Goal: Task Accomplishment & Management: Complete application form

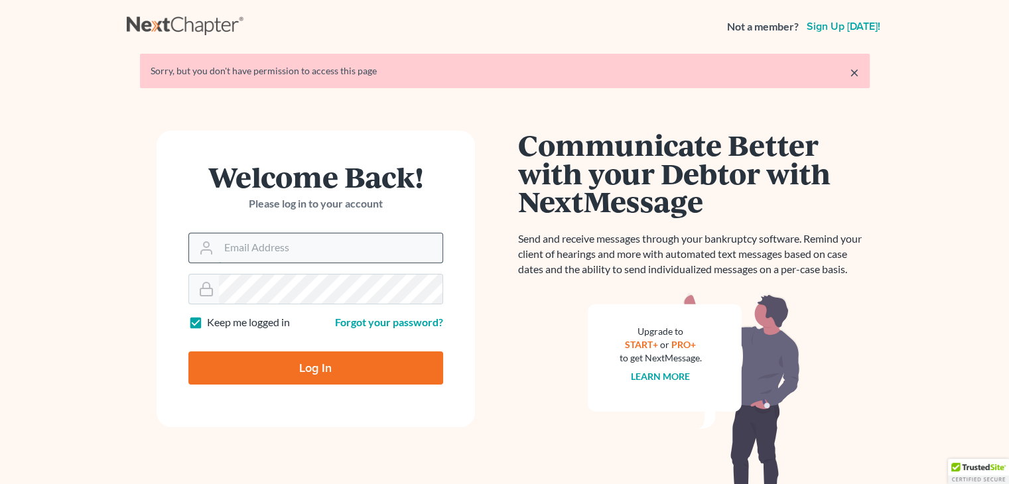
click at [284, 242] on input "Email Address" at bounding box center [331, 247] width 224 height 29
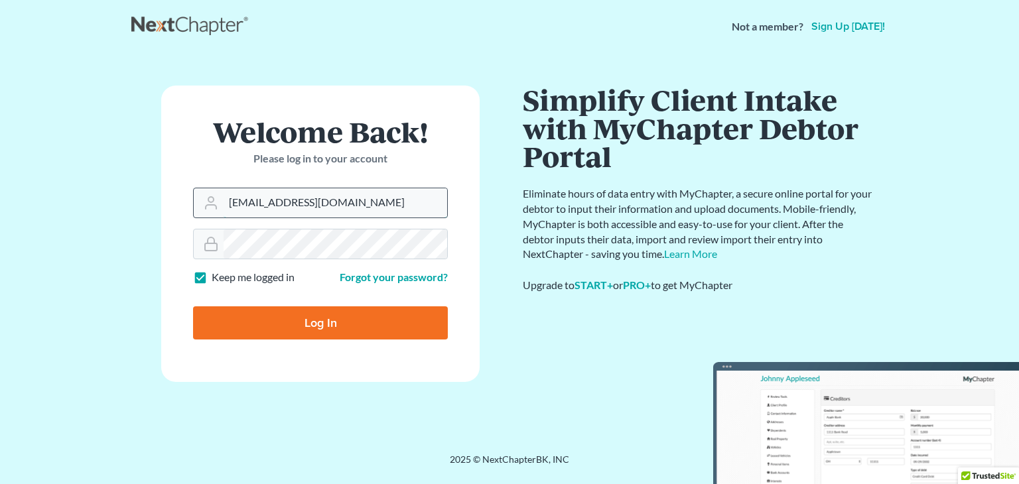
type input "[EMAIL_ADDRESS][DOMAIN_NAME]"
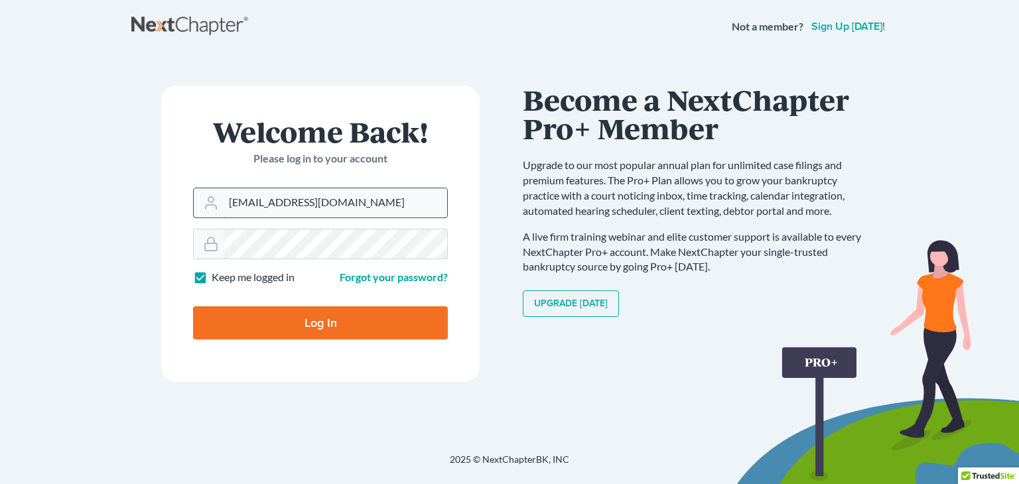
click at [193, 306] on input "Log In" at bounding box center [320, 322] width 255 height 33
type input "Thinking..."
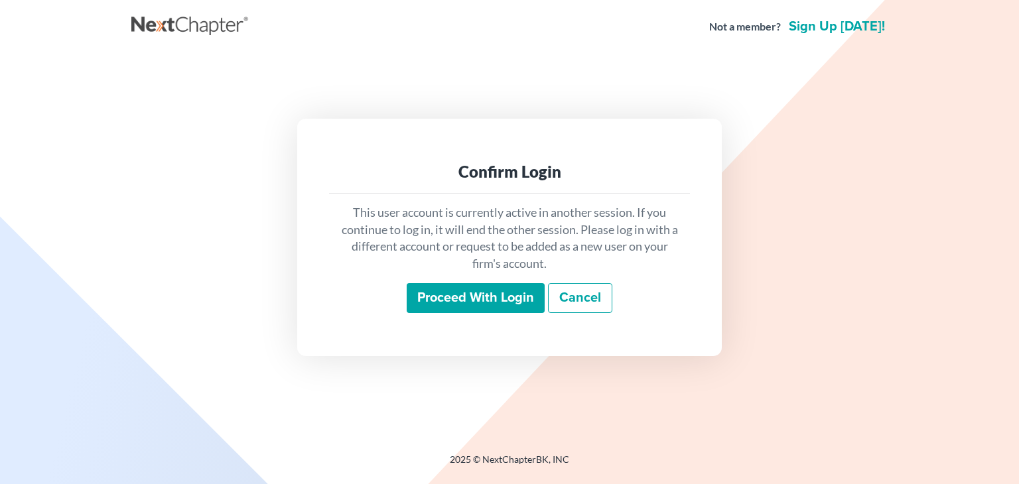
click at [494, 291] on input "Proceed with login" at bounding box center [476, 298] width 138 height 31
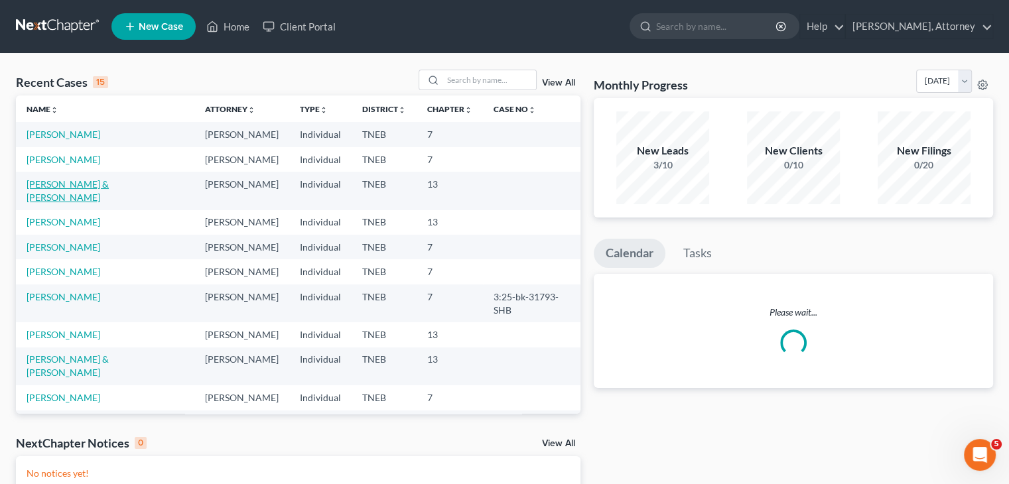
click at [84, 203] on link "HUELSMAN, RANDALL & LISA" at bounding box center [68, 190] width 82 height 25
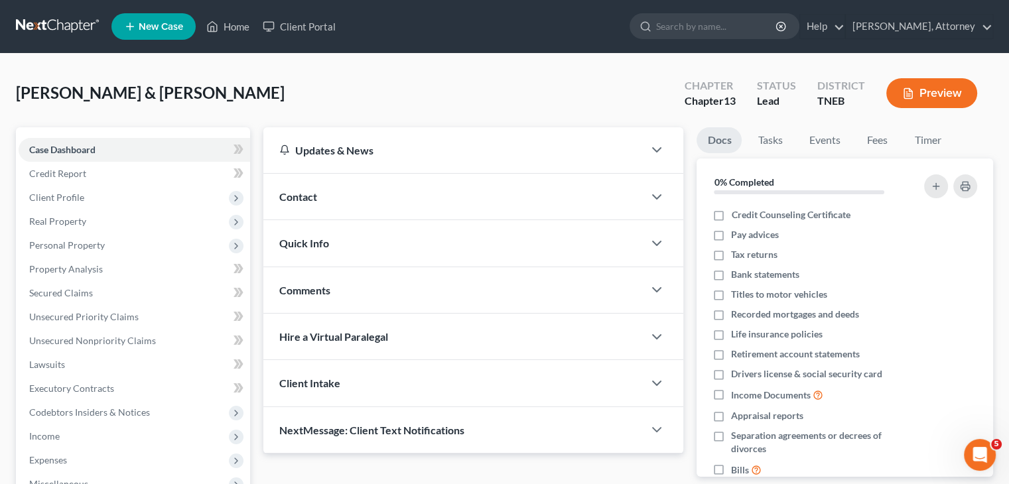
click at [923, 93] on button "Preview" at bounding box center [931, 93] width 91 height 30
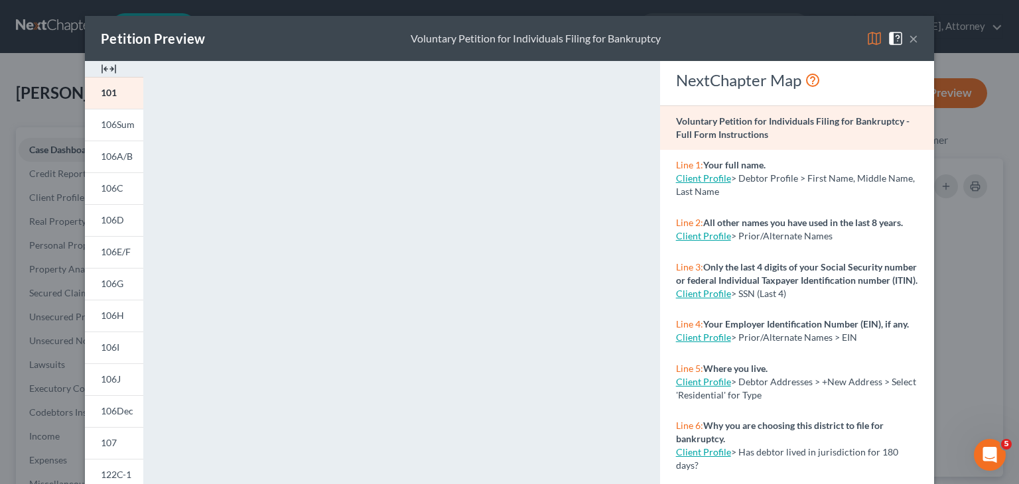
click at [867, 40] on img at bounding box center [874, 39] width 16 height 16
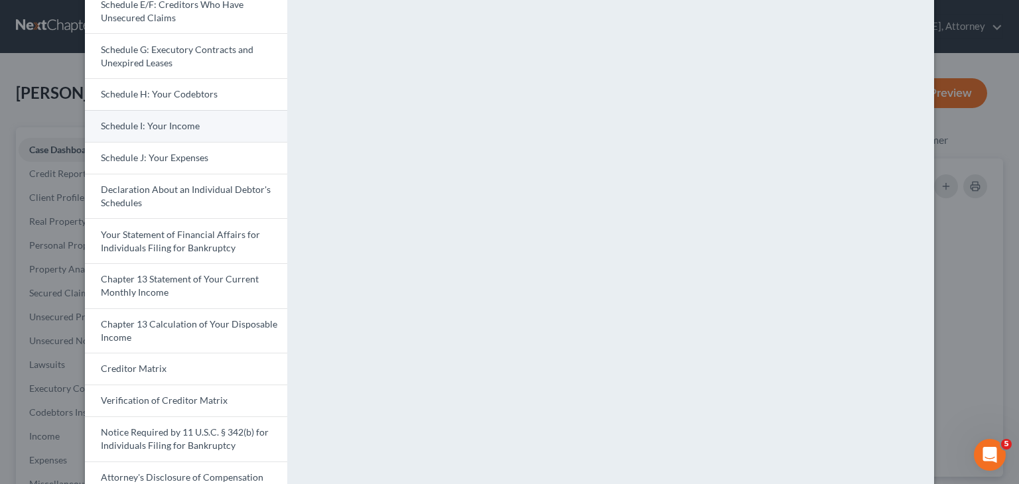
scroll to position [308, 0]
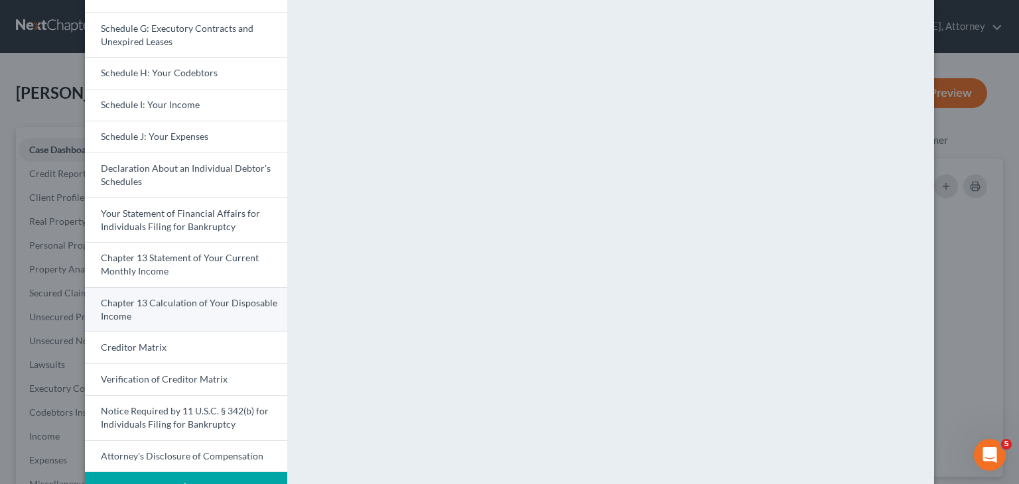
click at [228, 306] on link "Chapter 13 Calculation of Your Disposable Income" at bounding box center [186, 309] width 202 height 45
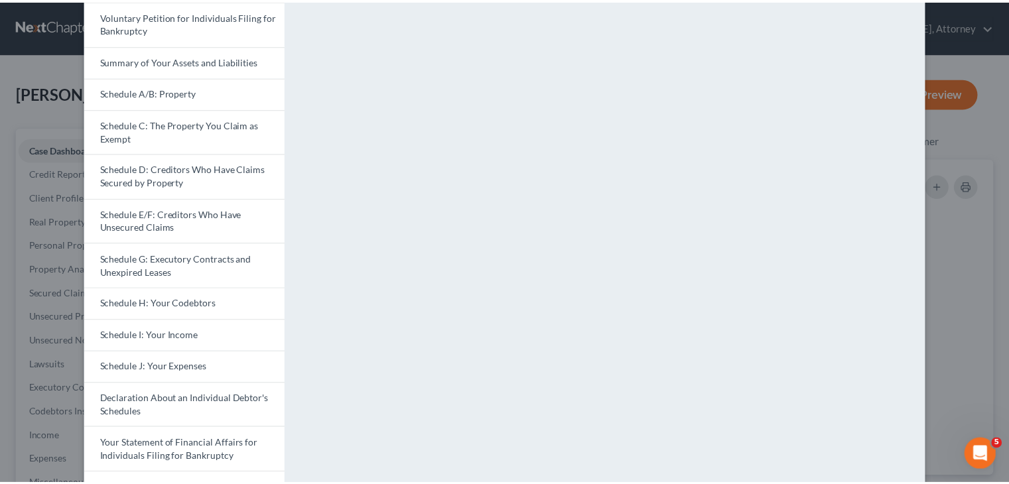
scroll to position [84, 0]
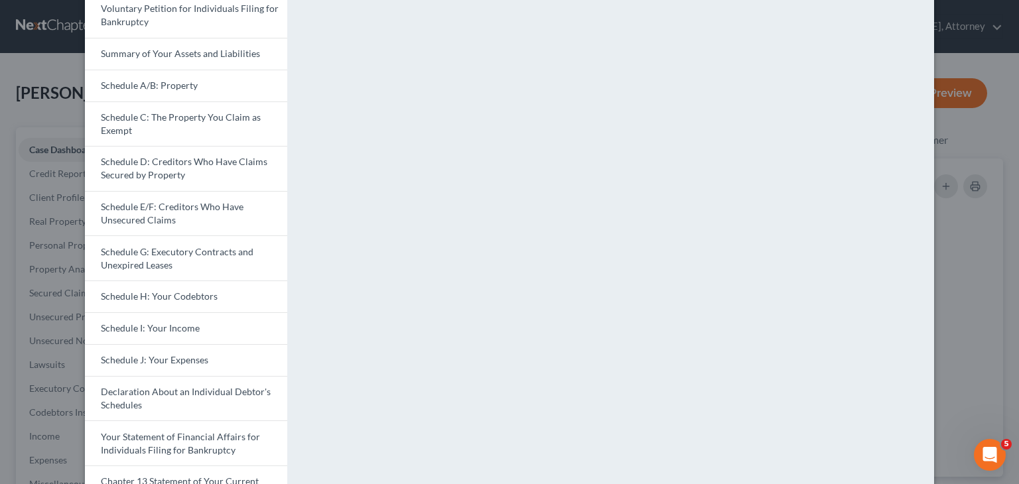
click at [956, 271] on div "Petition Preview Chapter 13 Calculation of Your Disposable Income × Voluntary P…" at bounding box center [509, 242] width 1019 height 484
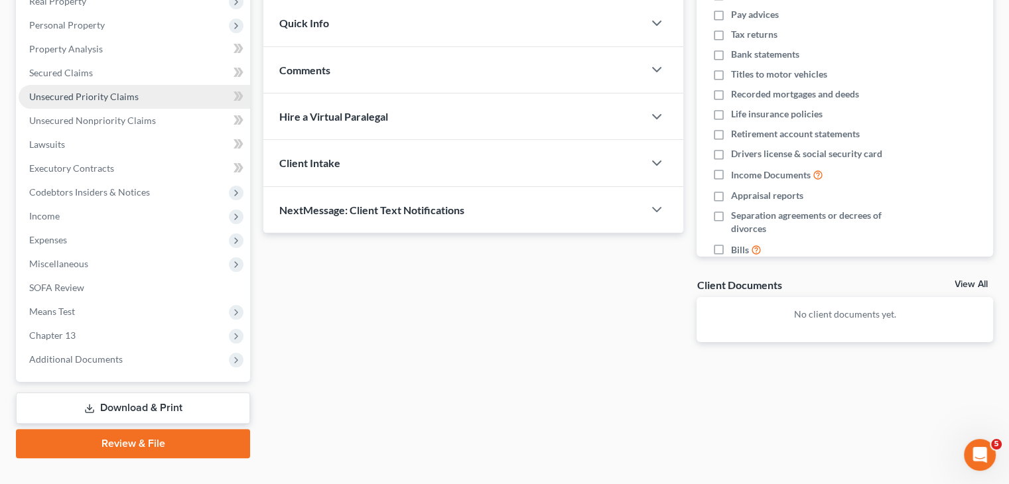
scroll to position [244, 0]
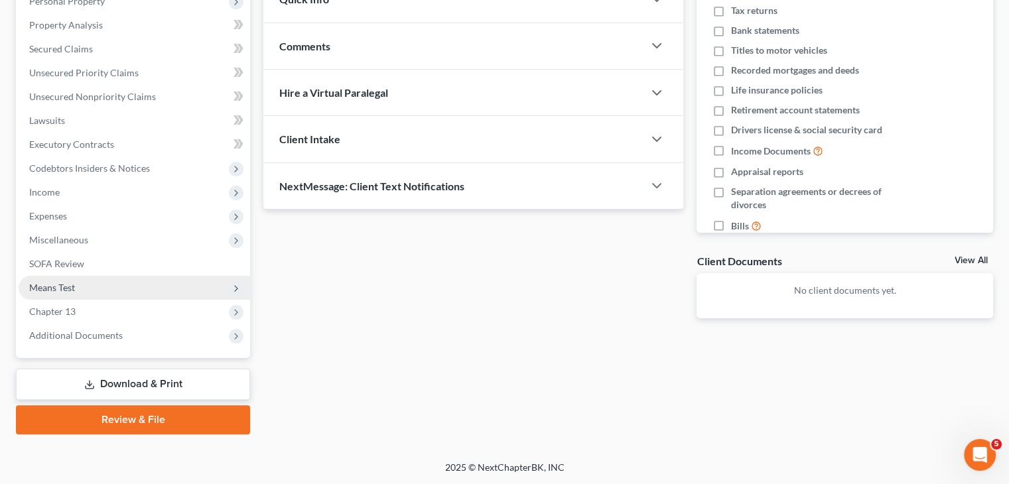
click at [64, 278] on span "Means Test" at bounding box center [134, 288] width 231 height 24
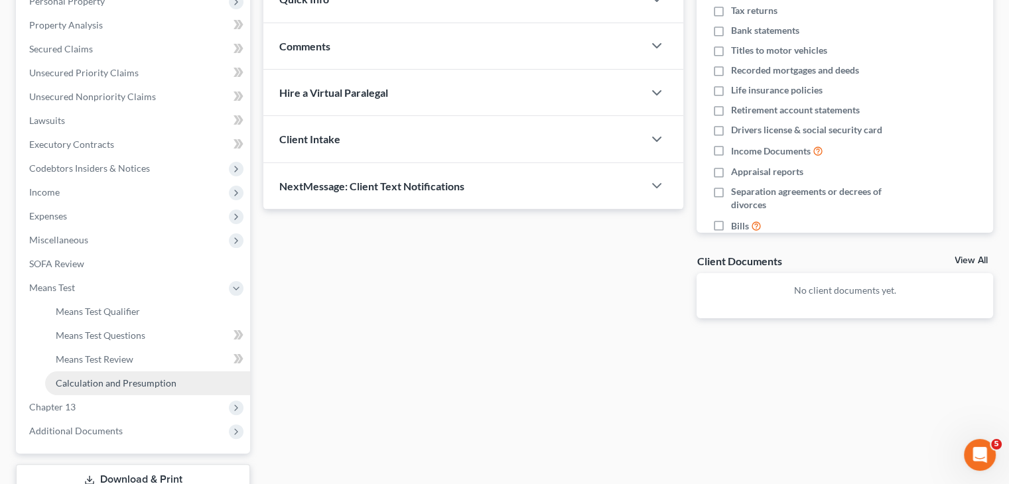
click at [138, 383] on span "Calculation and Presumption" at bounding box center [116, 382] width 121 height 11
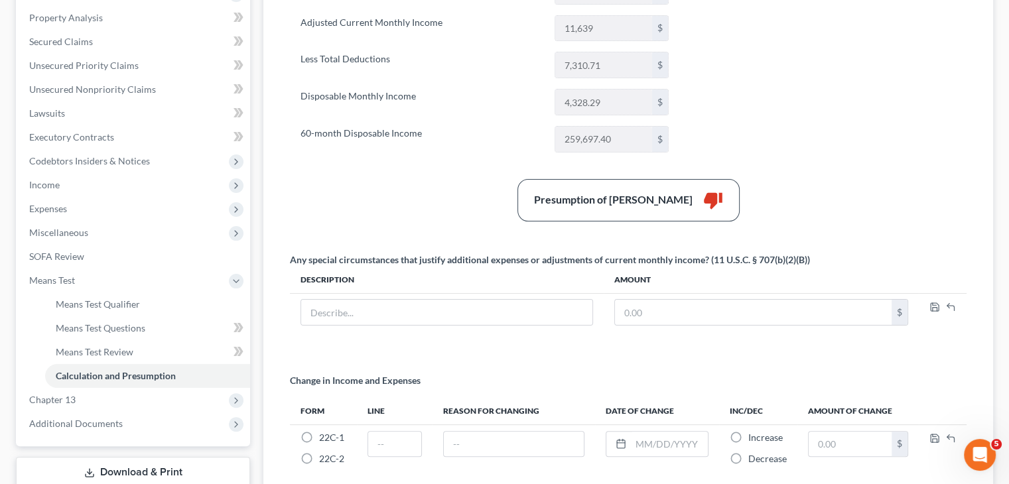
scroll to position [371, 0]
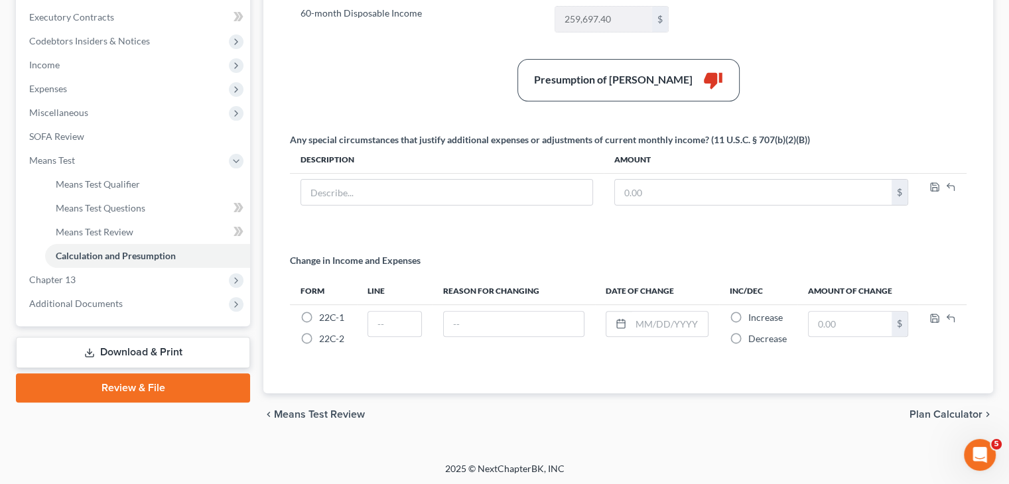
click at [941, 417] on span "Plan Calculator" at bounding box center [945, 414] width 73 height 11
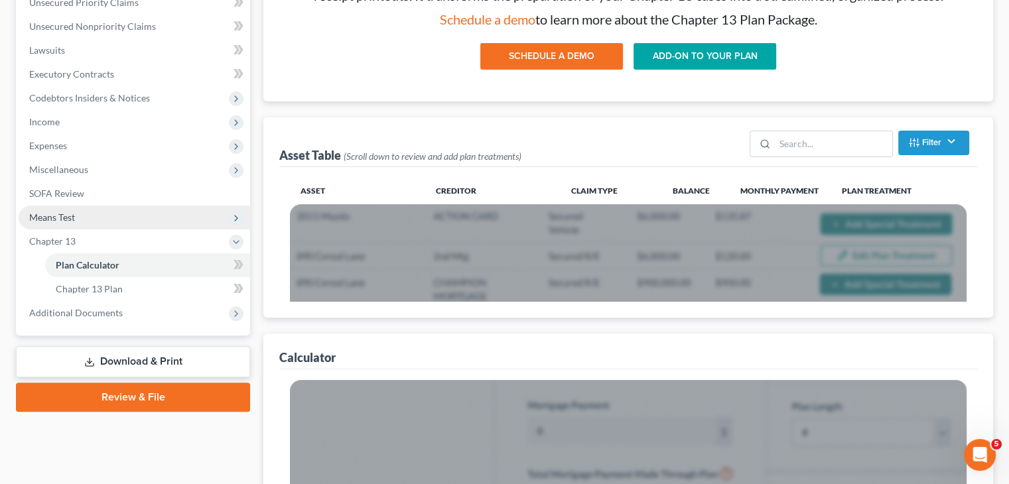
scroll to position [316, 0]
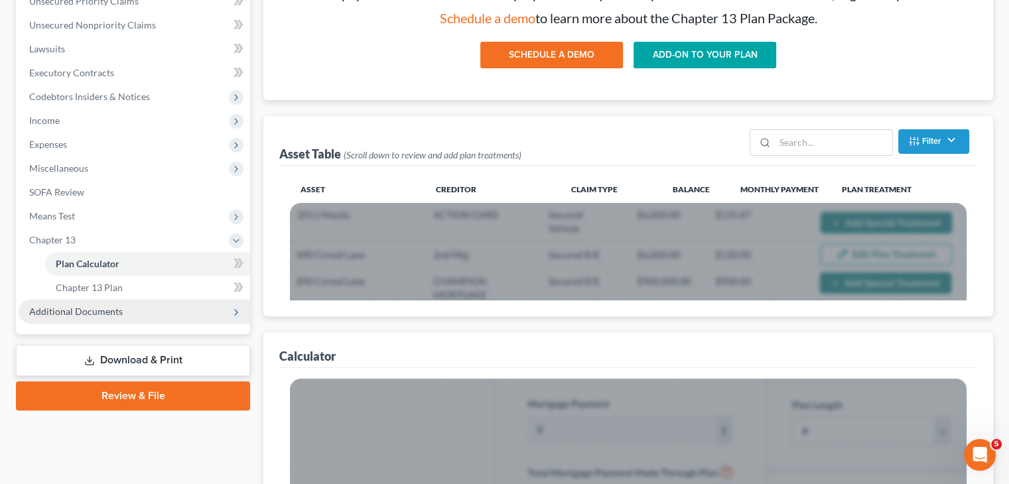
click at [88, 306] on span "Additional Documents" at bounding box center [76, 311] width 94 height 11
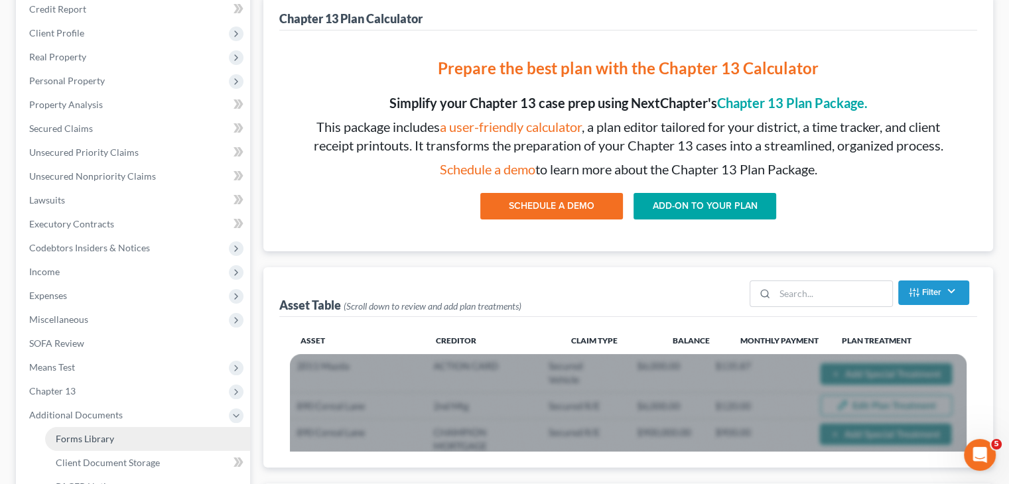
scroll to position [180, 0]
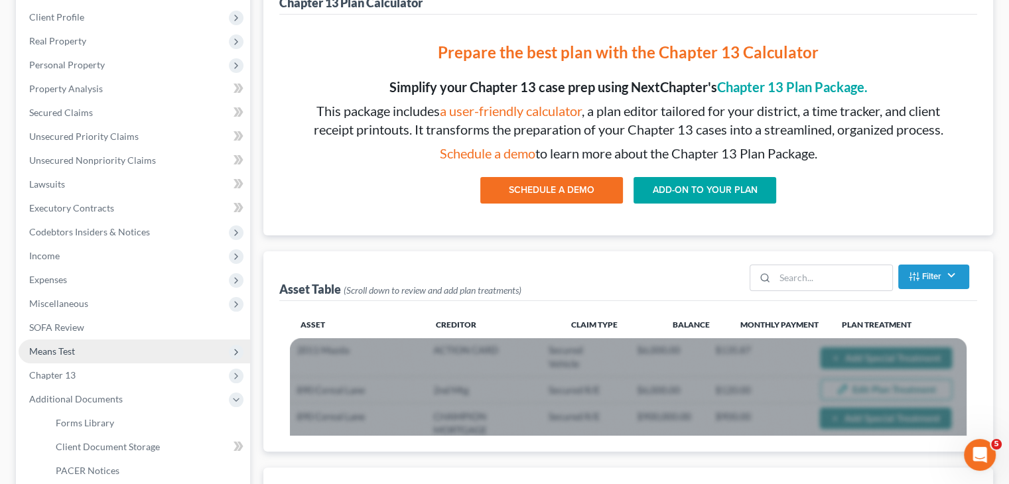
click at [74, 346] on span "Means Test" at bounding box center [52, 351] width 46 height 11
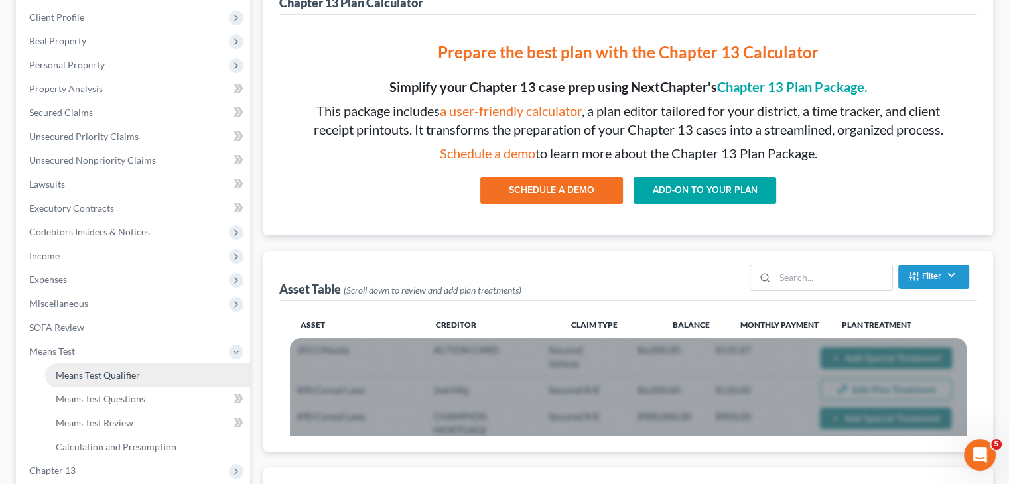
click at [96, 369] on span "Means Test Qualifier" at bounding box center [98, 374] width 84 height 11
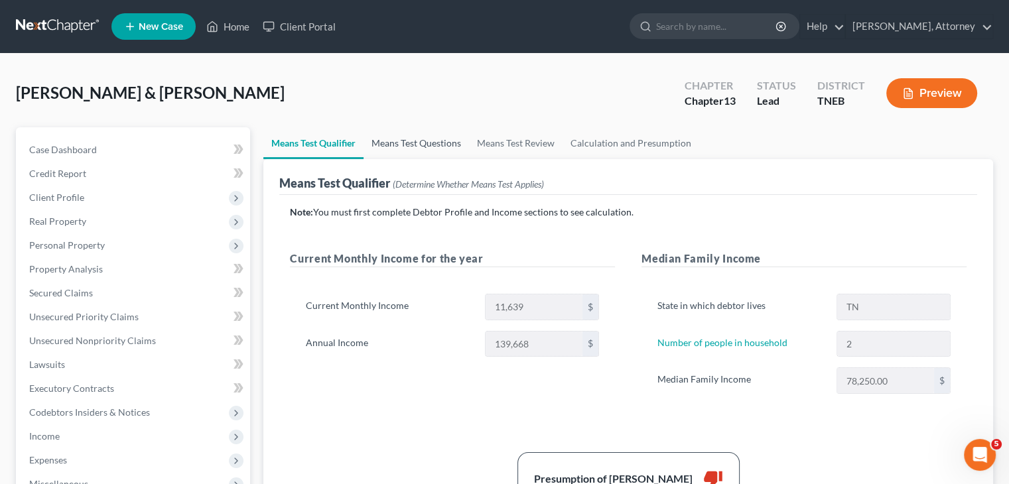
click at [417, 135] on link "Means Test Questions" at bounding box center [415, 143] width 105 height 32
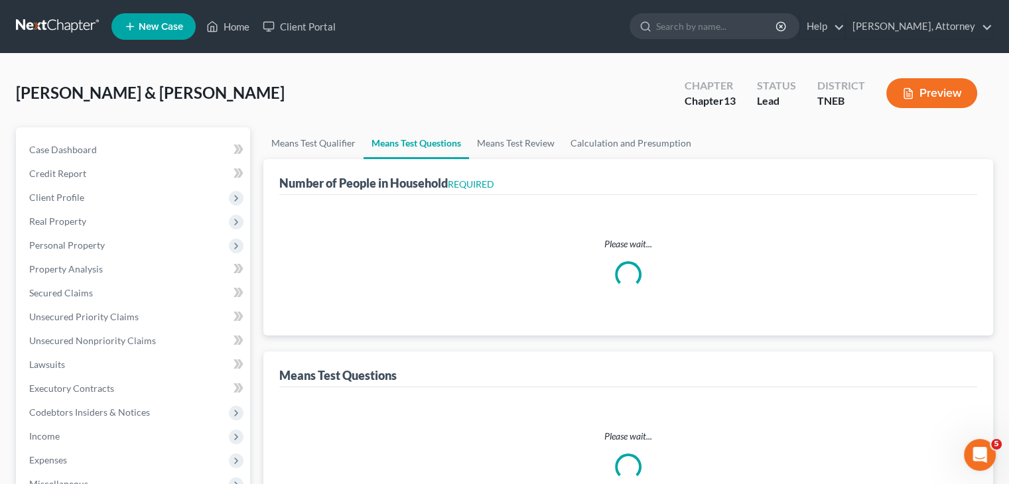
select select "2"
select select "0"
select select "2"
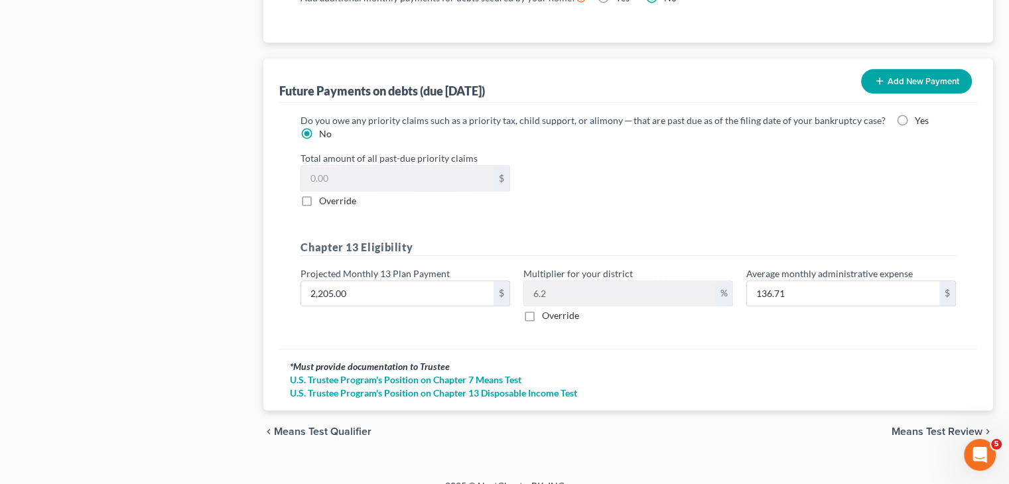
scroll to position [1305, 0]
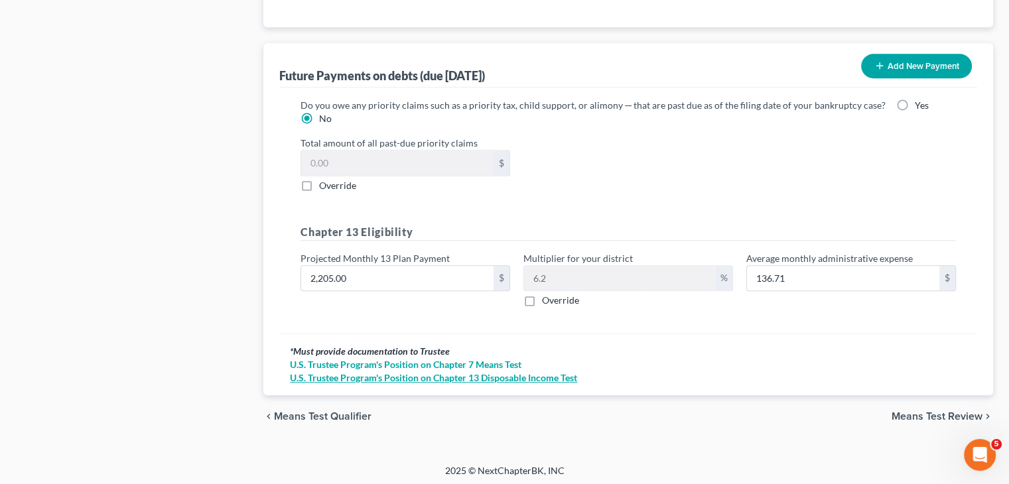
click at [564, 374] on link "U.S. Trustee Program's Position on Chapter 13 Disposable Income Test" at bounding box center [628, 377] width 677 height 13
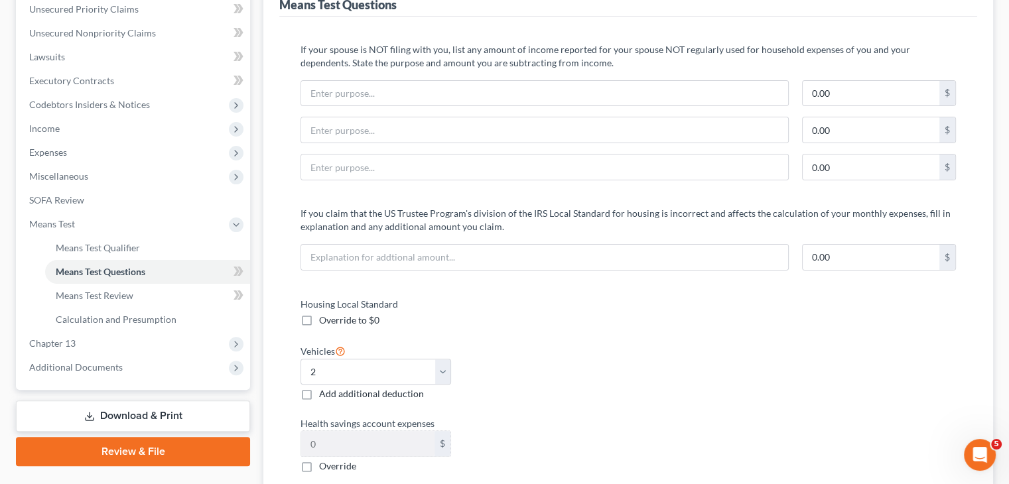
scroll to position [0, 0]
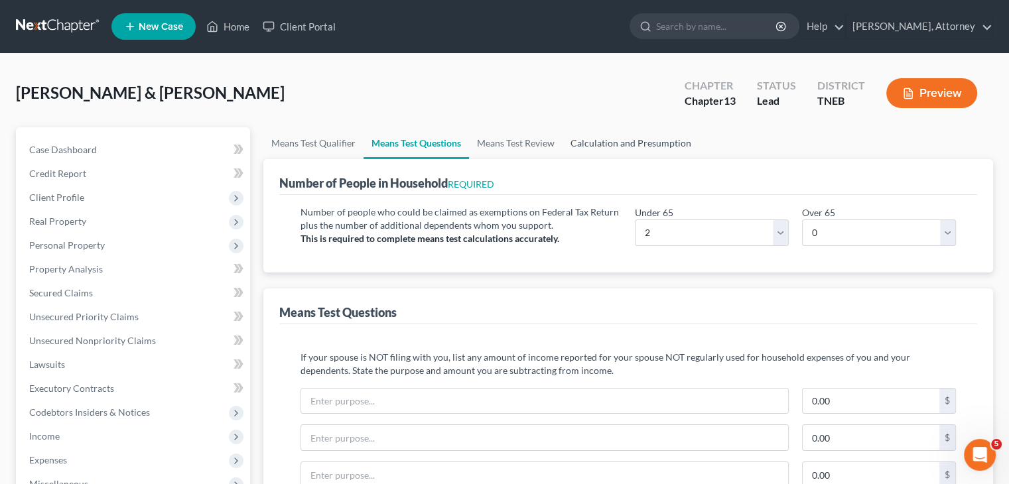
click at [637, 136] on link "Calculation and Presumption" at bounding box center [630, 143] width 137 height 32
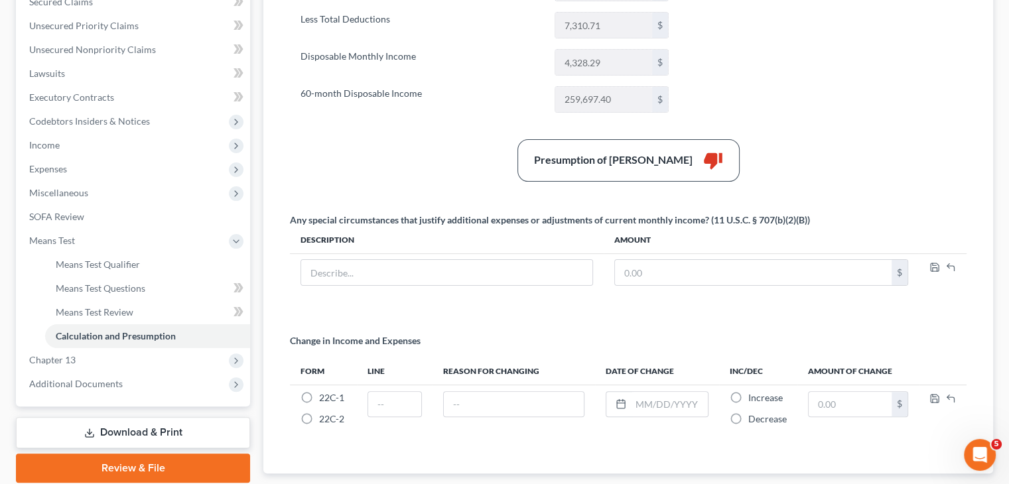
scroll to position [371, 0]
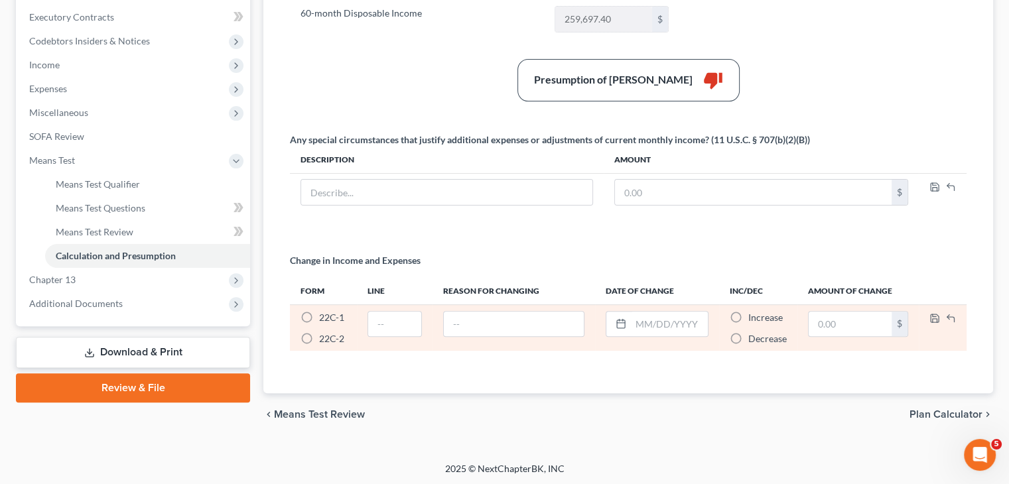
click at [319, 338] on label "22C-2 *" at bounding box center [331, 338] width 25 height 13
click at [324, 338] on input "22C-2 *" at bounding box center [328, 336] width 9 height 9
radio input "true"
click at [319, 338] on label "22C-2 *" at bounding box center [331, 338] width 25 height 13
click at [324, 338] on input "22C-2 *" at bounding box center [328, 336] width 9 height 9
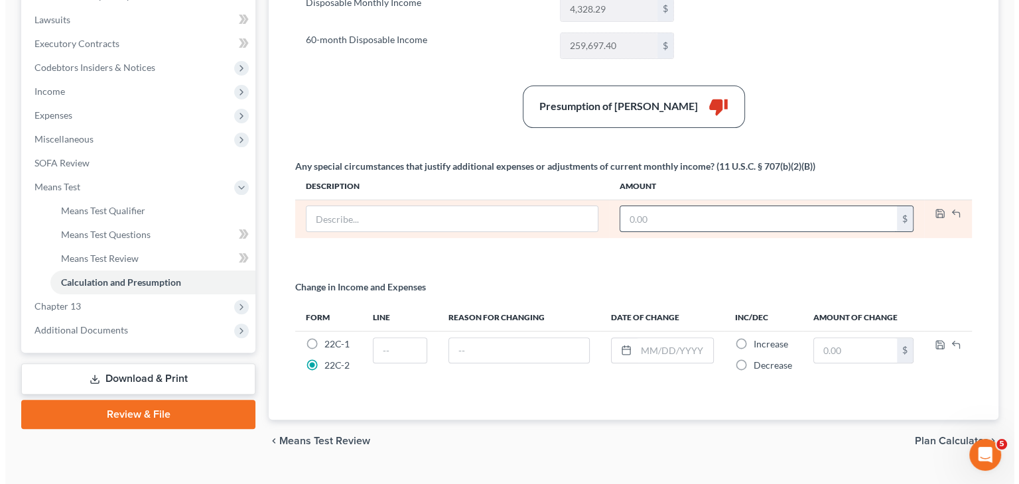
scroll to position [0, 0]
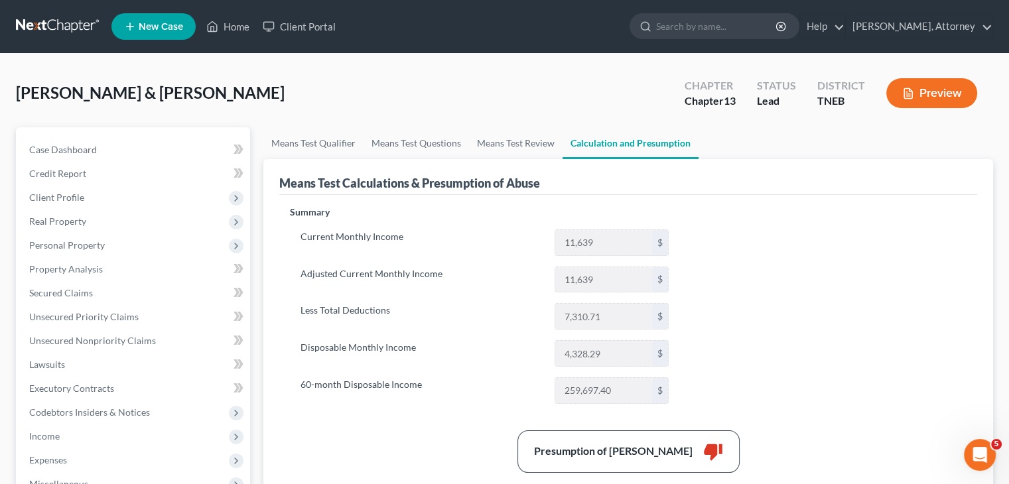
click at [899, 101] on button "Preview" at bounding box center [931, 93] width 91 height 30
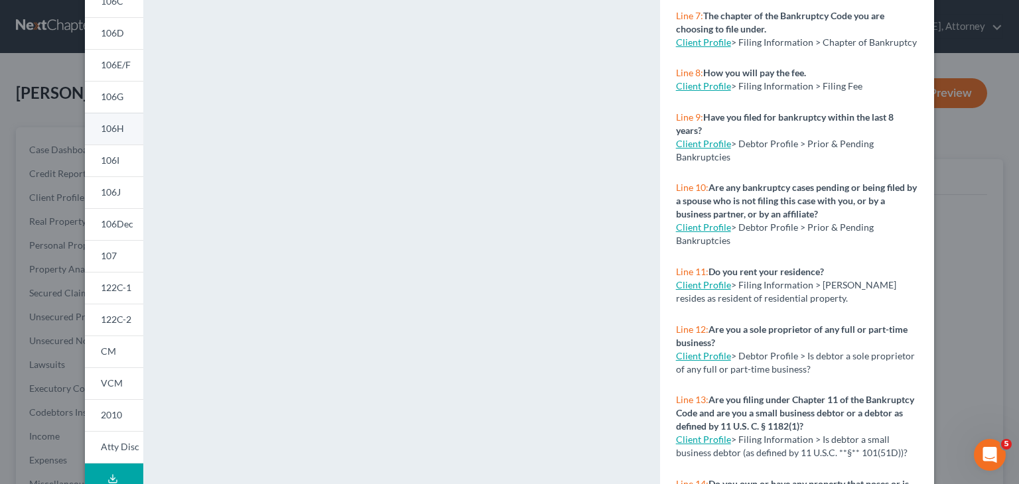
scroll to position [188, 0]
click at [115, 324] on link "122C-2" at bounding box center [114, 318] width 58 height 32
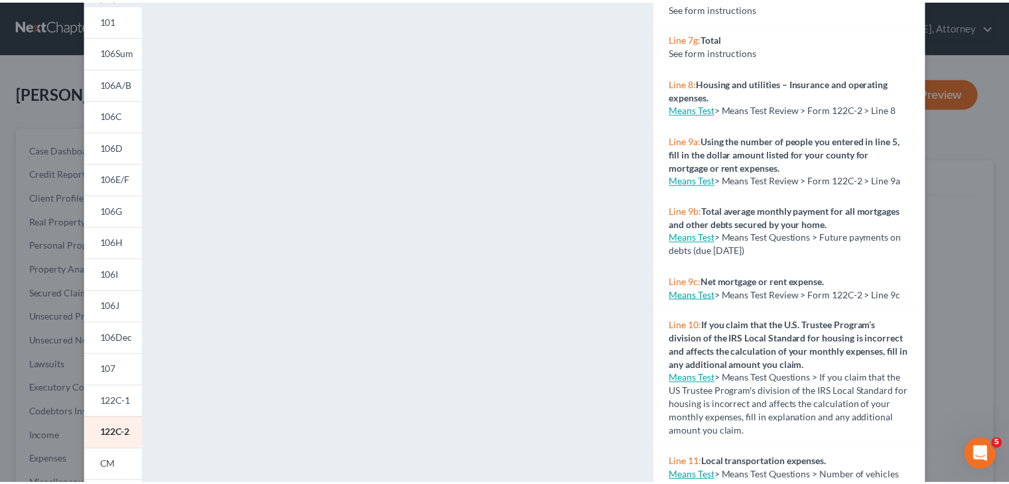
scroll to position [531, 0]
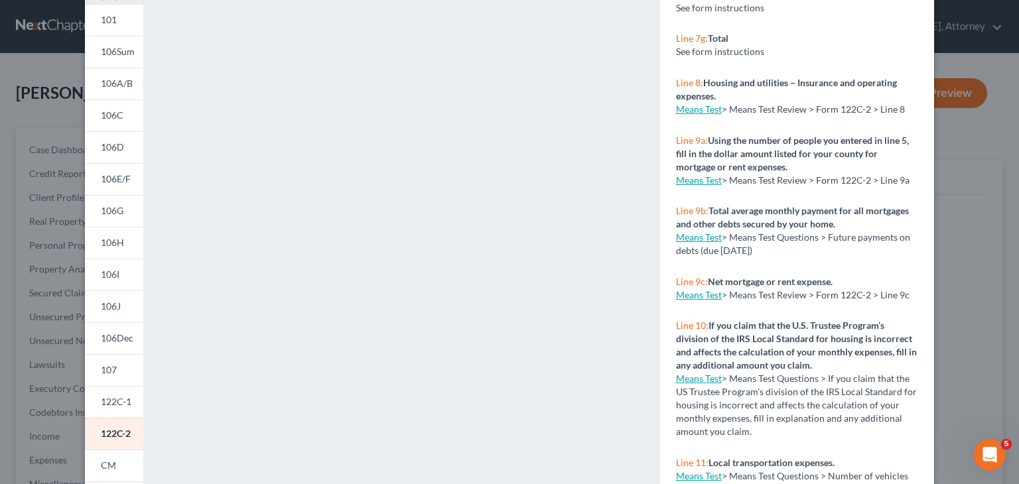
click at [696, 243] on link "Means Test" at bounding box center [699, 236] width 46 height 11
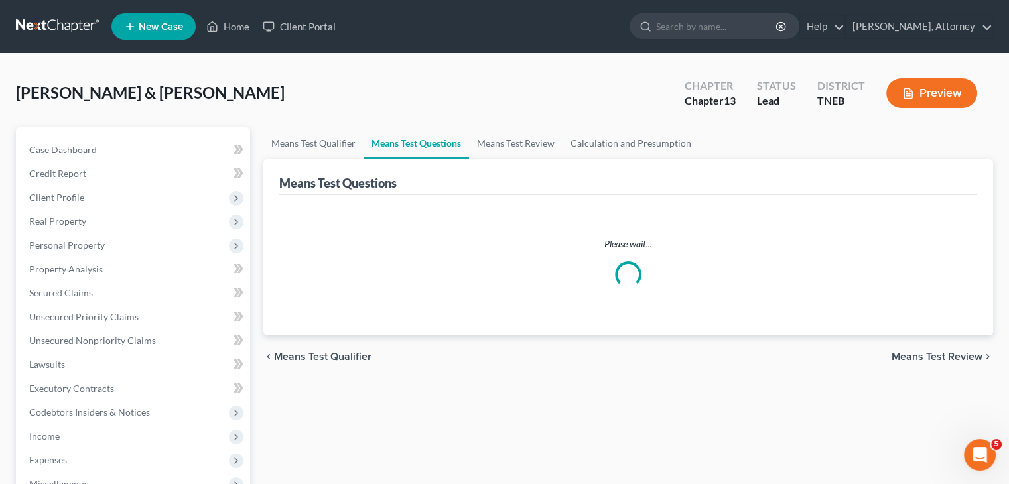
select select "2"
select select "0"
select select "2"
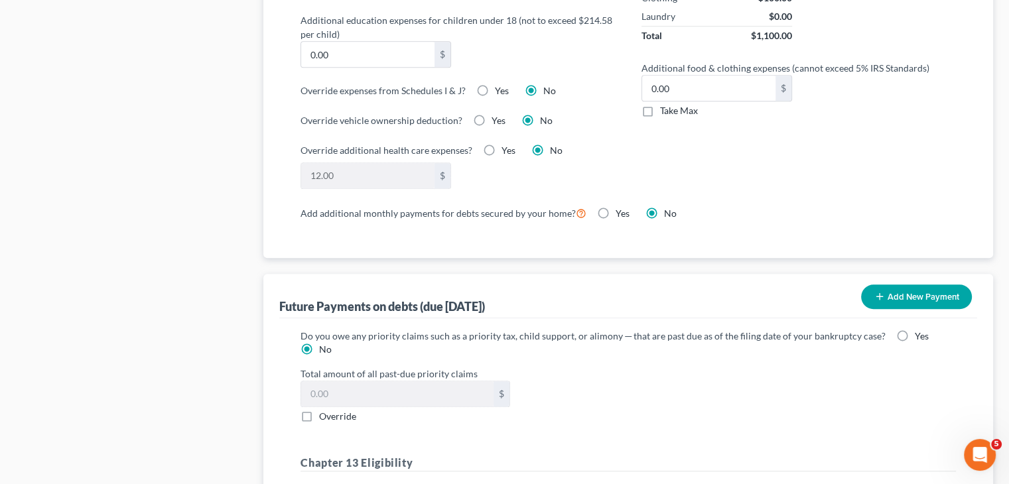
scroll to position [1305, 0]
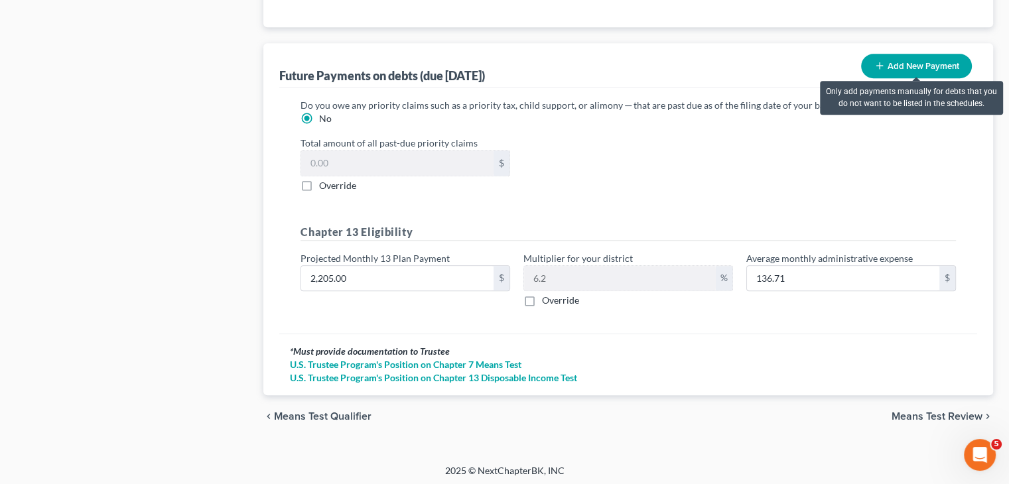
click at [904, 68] on button "Add New Payment" at bounding box center [916, 66] width 111 height 25
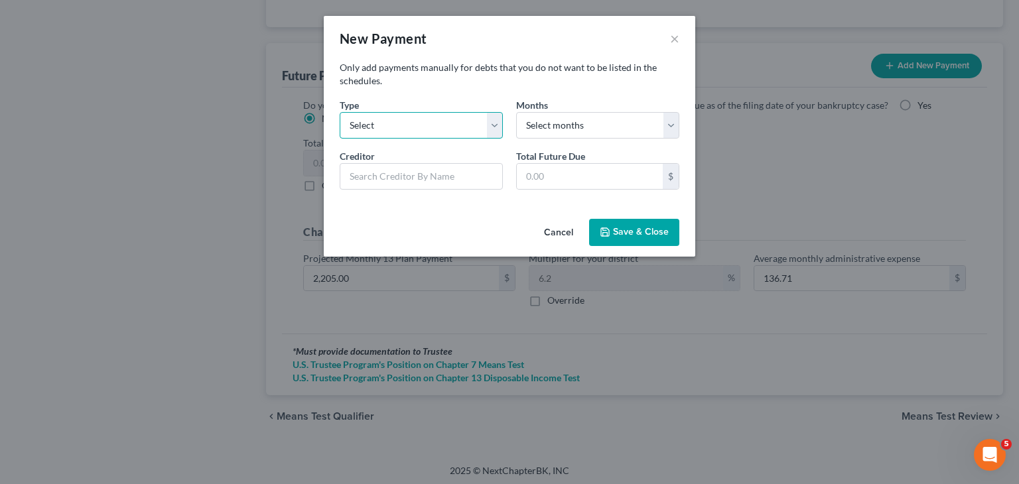
click at [427, 131] on select "Select Home Vehicle Other" at bounding box center [421, 125] width 163 height 27
select select "0"
click at [340, 112] on select "Select Home Vehicle Other" at bounding box center [421, 125] width 163 height 27
click at [572, 125] on select "Select months 0 1 2 3 4 5 6 7 8 9 10 11 12 13 14 15 16 17 18 19 20 21 22 23 24 …" at bounding box center [597, 125] width 163 height 27
select select "60"
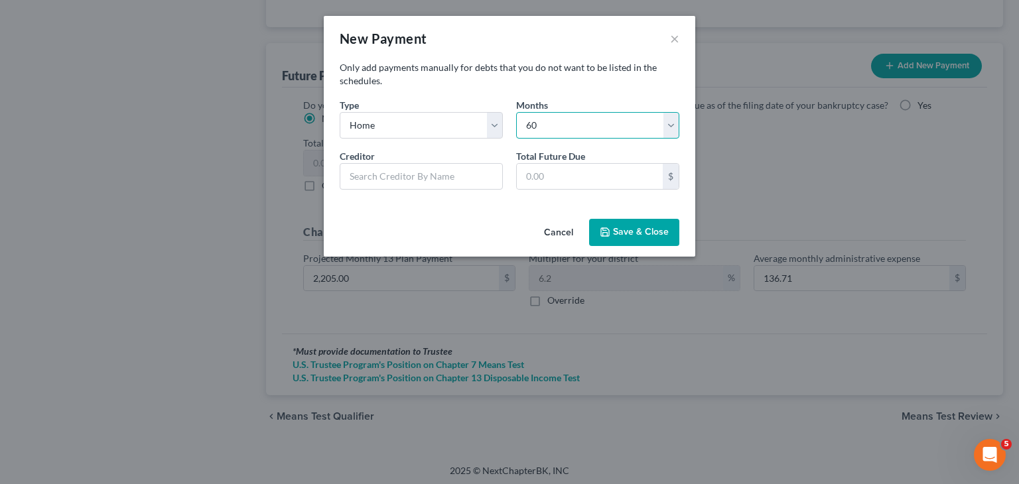
click at [516, 112] on select "Select months 0 1 2 3 4 5 6 7 8 9 10 11 12 13 14 15 16 17 18 19 20 21 22 23 24 …" at bounding box center [597, 125] width 163 height 27
click at [428, 177] on input "text" at bounding box center [421, 176] width 163 height 27
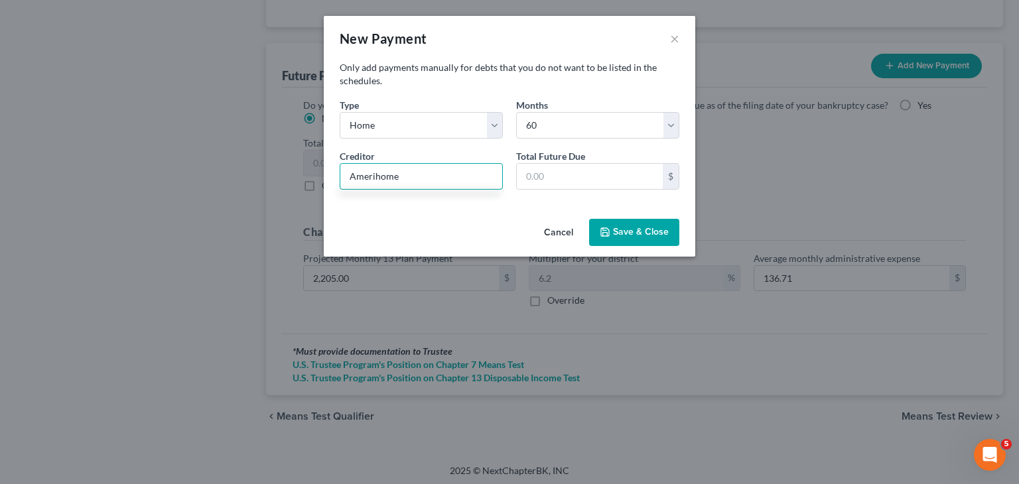
type input "Amerihome"
click at [543, 178] on input "text" at bounding box center [590, 176] width 146 height 25
type input "123,756.60"
click at [639, 236] on button "Save & Close" at bounding box center [634, 233] width 90 height 28
select select "0"
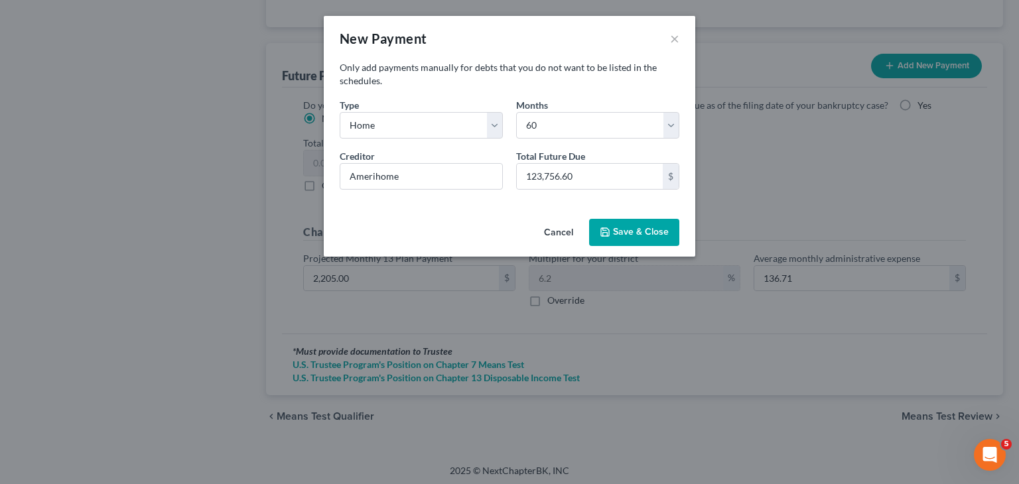
select select "60"
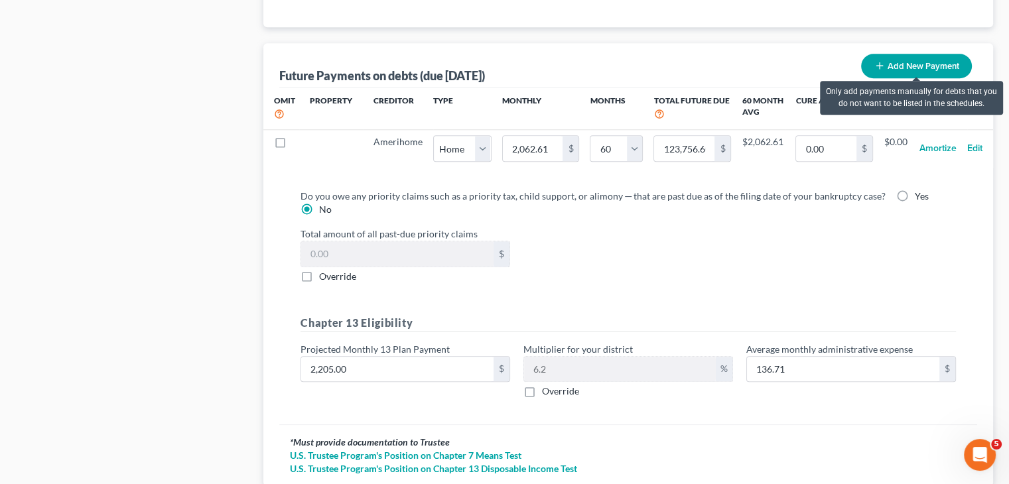
click at [947, 54] on button "Add New Payment" at bounding box center [916, 66] width 111 height 25
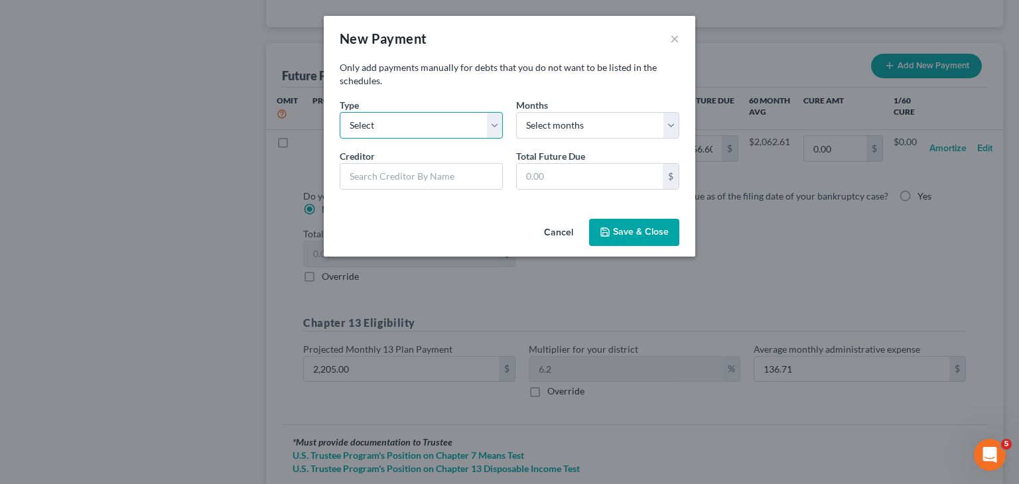
click at [427, 117] on select "Select Home Vehicle Other" at bounding box center [421, 125] width 163 height 27
select select "1"
click at [340, 112] on select "Select Home Vehicle Other" at bounding box center [421, 125] width 163 height 27
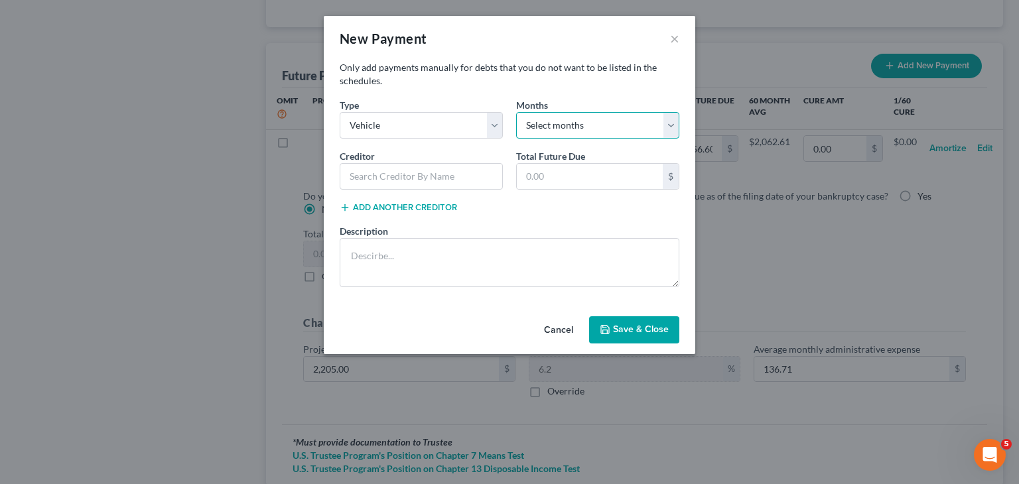
click at [583, 136] on select "Select months 0 1 2 3 4 5 6 7 8 9 10 11 12 13 14 15 16 17 18 19 20 21 22 23 24 …" at bounding box center [597, 125] width 163 height 27
select select "60"
click at [516, 112] on select "Select months 0 1 2 3 4 5 6 7 8 9 10 11 12 13 14 15 16 17 18 19 20 21 22 23 24 …" at bounding box center [597, 125] width 163 height 27
click at [416, 164] on input "text" at bounding box center [421, 176] width 163 height 27
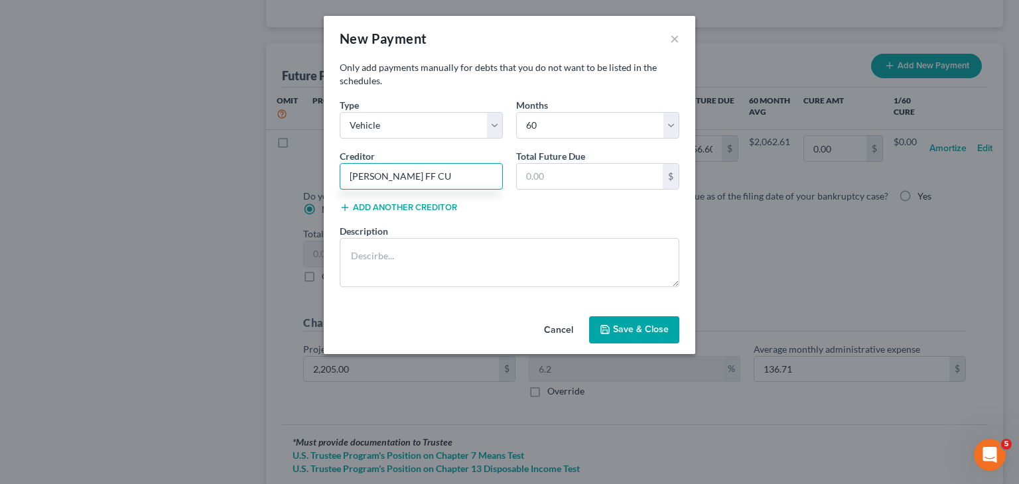
type input "Knox FF CU"
type input "16,188.60"
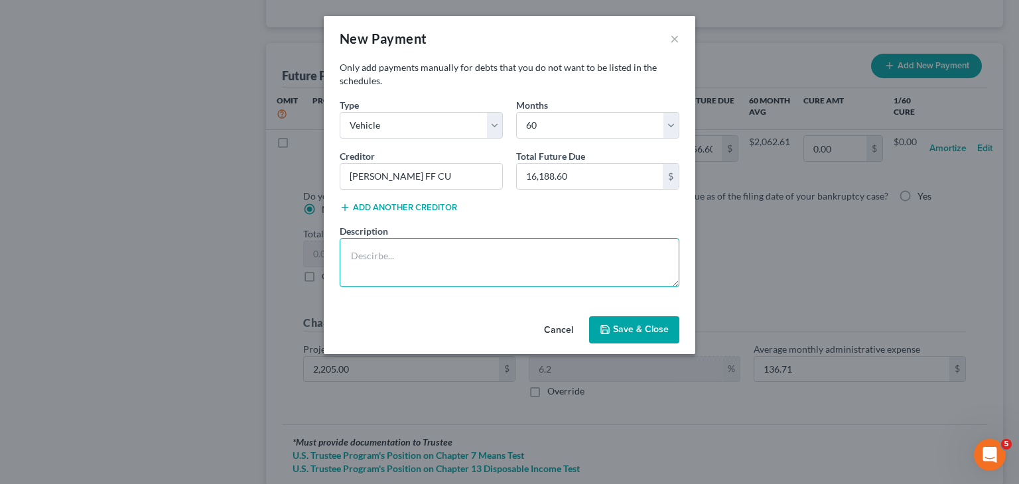
click at [514, 247] on textarea at bounding box center [510, 262] width 340 height 49
type textarea "Nissan"
click at [623, 324] on button "Save & Close" at bounding box center [634, 330] width 90 height 28
select select "1"
select select "60"
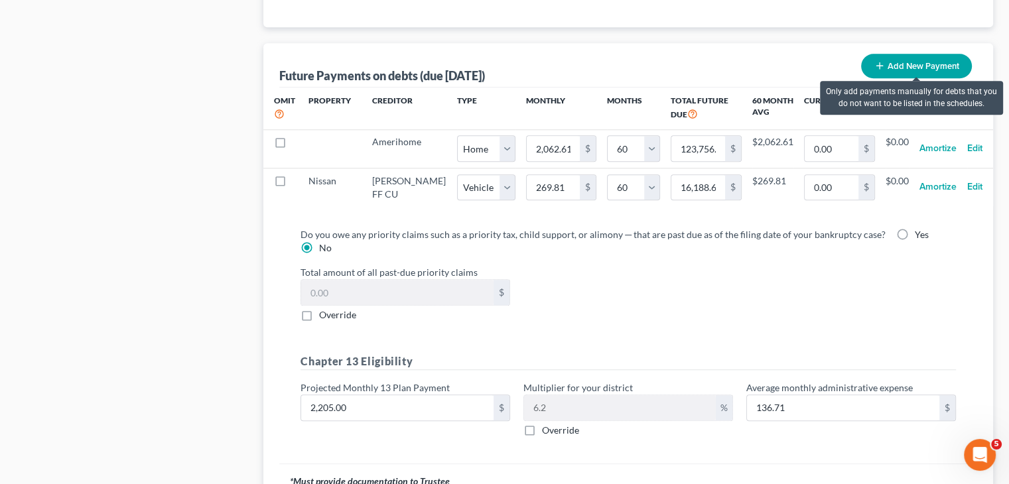
click at [919, 56] on button "Add New Payment" at bounding box center [916, 66] width 111 height 25
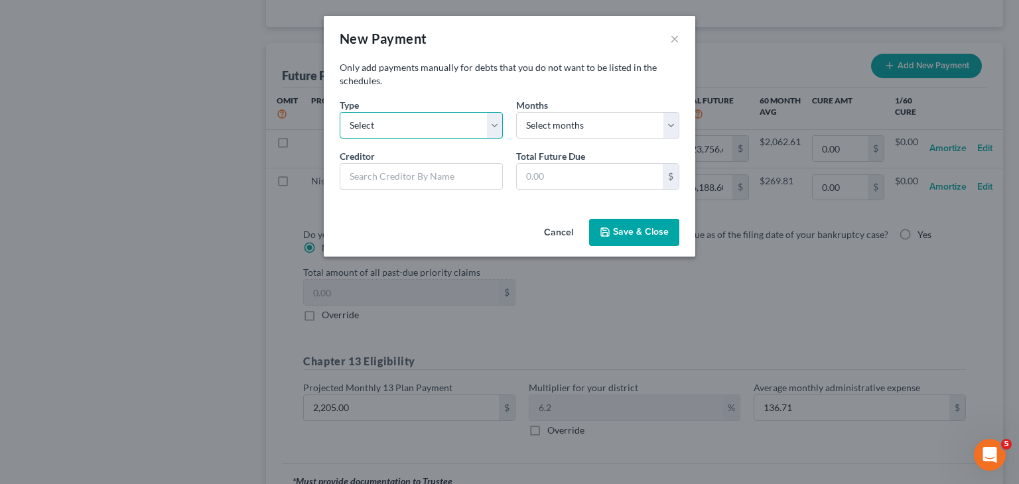
click at [417, 124] on select "Select Home Vehicle Other" at bounding box center [421, 125] width 163 height 27
select select "1"
click at [340, 112] on select "Select Home Vehicle Other" at bounding box center [421, 125] width 163 height 27
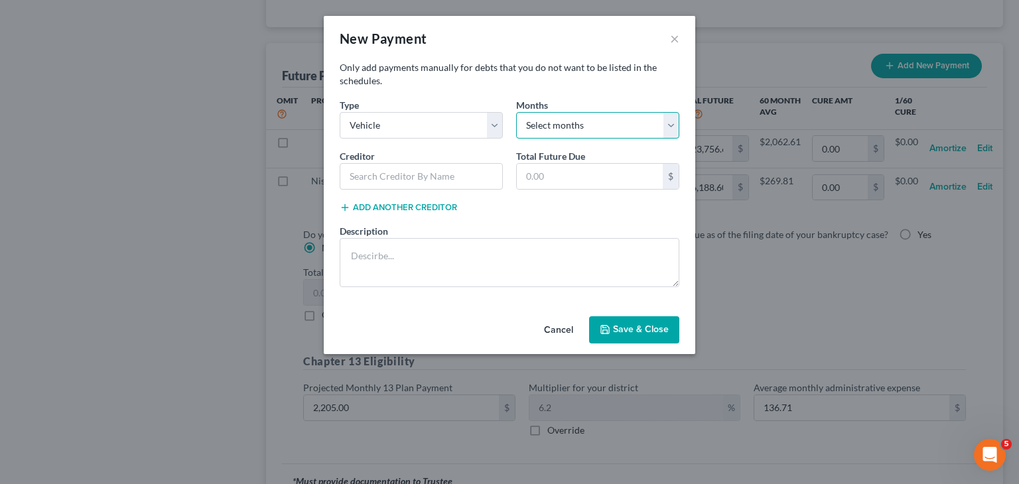
click at [576, 119] on select "Select months 0 1 2 3 4 5 6 7 8 9 10 11 12 13 14 15 16 17 18 19 20 21 22 23 24 …" at bounding box center [597, 125] width 163 height 27
select select "60"
click at [516, 112] on select "Select months 0 1 2 3 4 5 6 7 8 9 10 11 12 13 14 15 16 17 18 19 20 21 22 23 24 …" at bounding box center [597, 125] width 163 height 27
click at [396, 173] on input "text" at bounding box center [421, 176] width 163 height 27
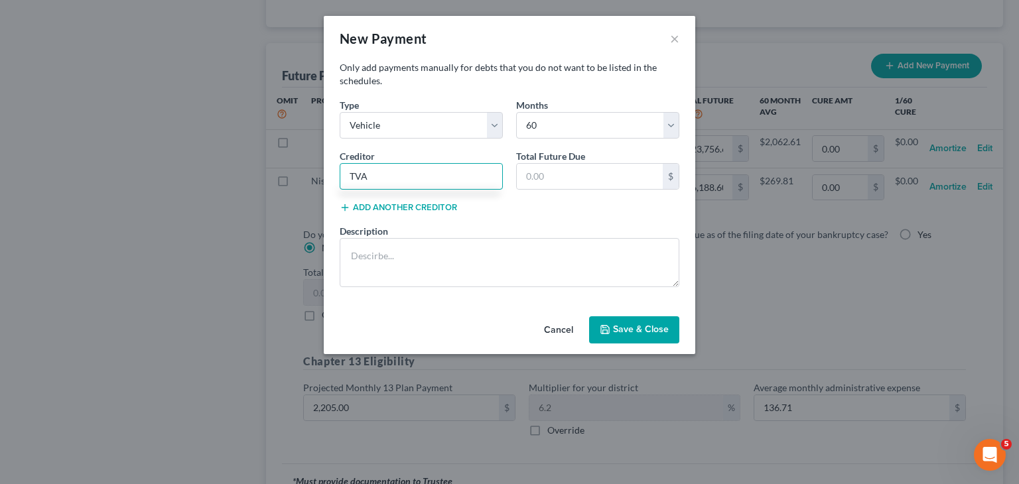
type input "TVA"
type input "59,615.40"
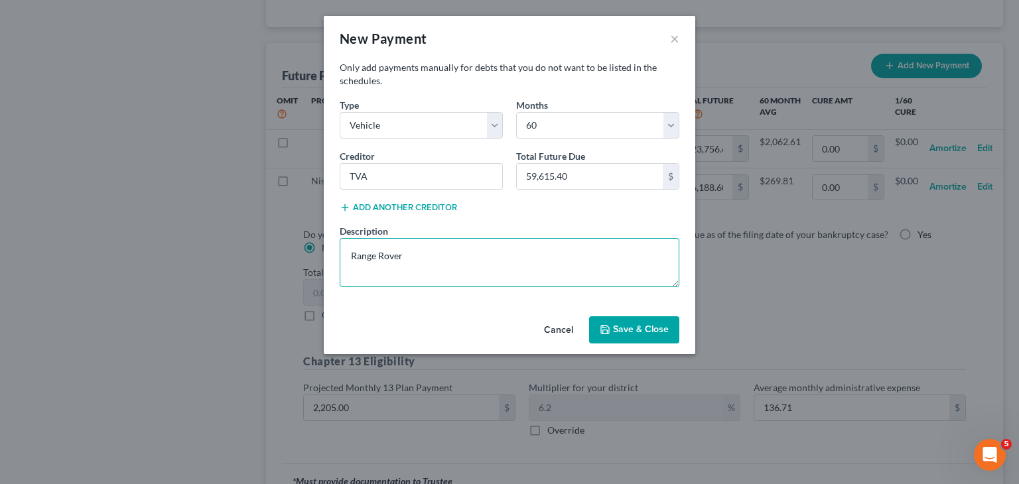
type textarea "Range Rover"
click at [653, 330] on button "Save & Close" at bounding box center [634, 330] width 90 height 28
select select "1"
select select "60"
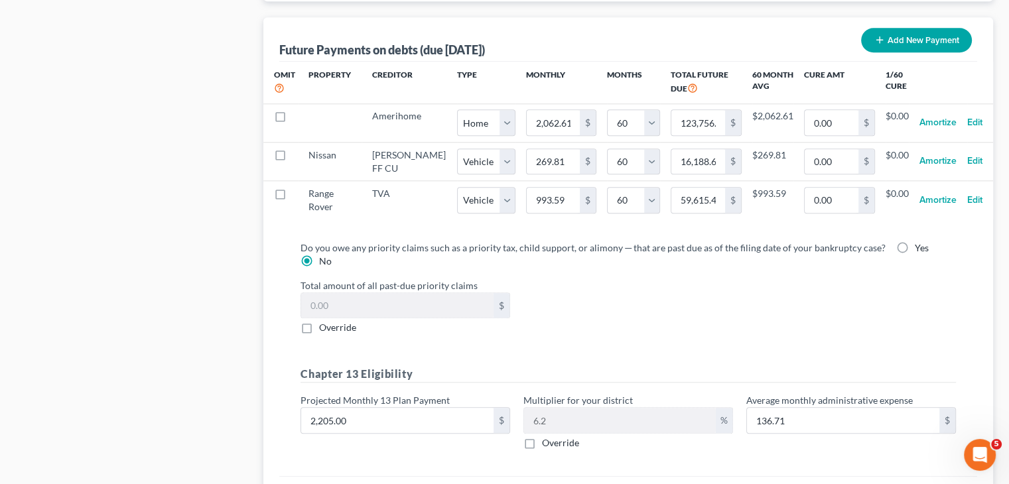
scroll to position [1354, 0]
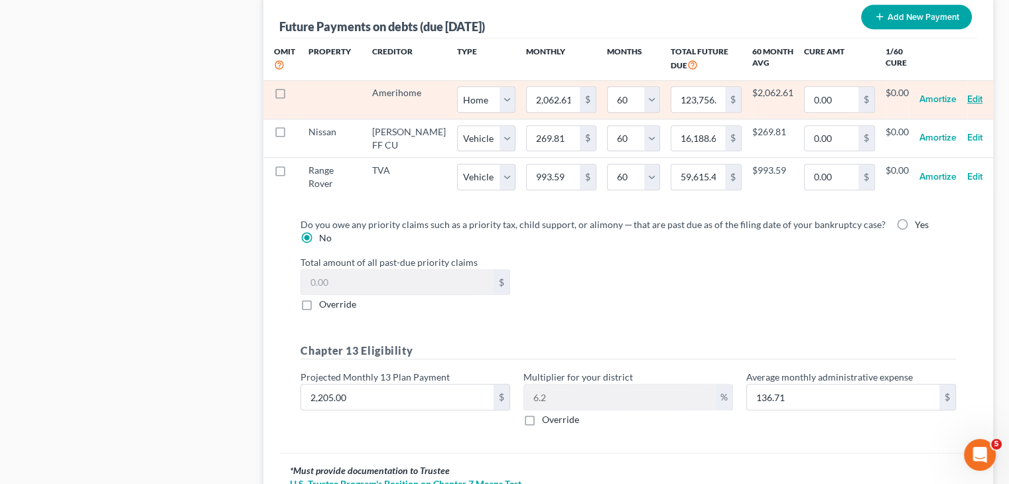
click at [972, 94] on button "Edit" at bounding box center [974, 99] width 15 height 27
select select "0"
select select "60"
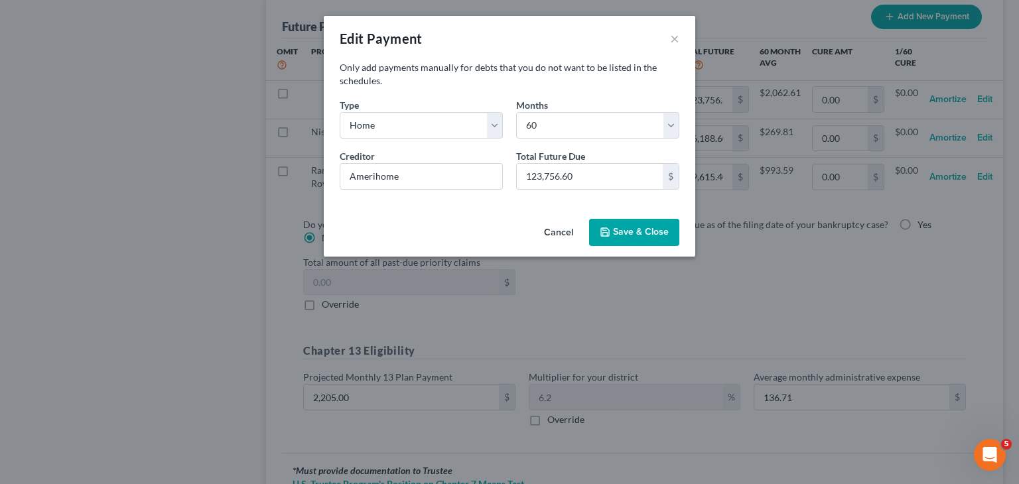
click at [631, 237] on button "Save & Close" at bounding box center [634, 233] width 90 height 28
select select "0"
select select "60"
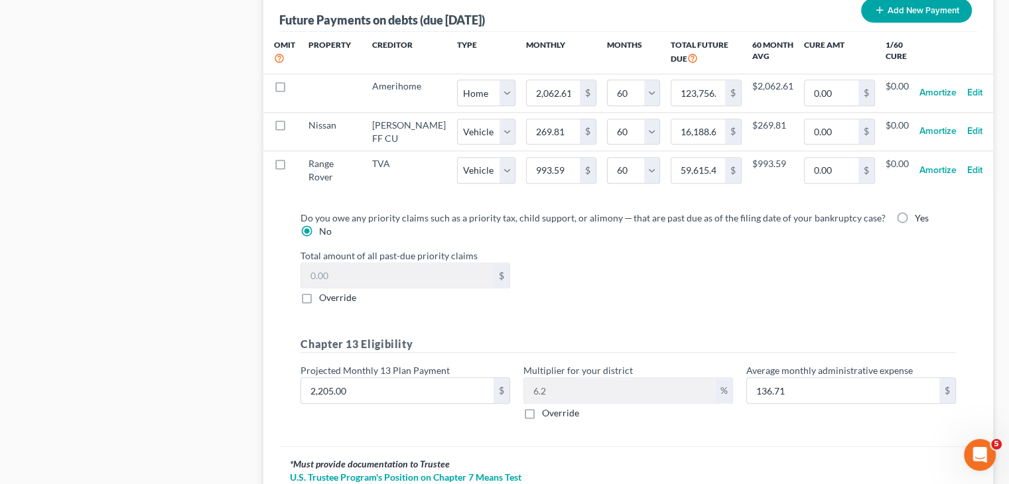
scroll to position [1472, 0]
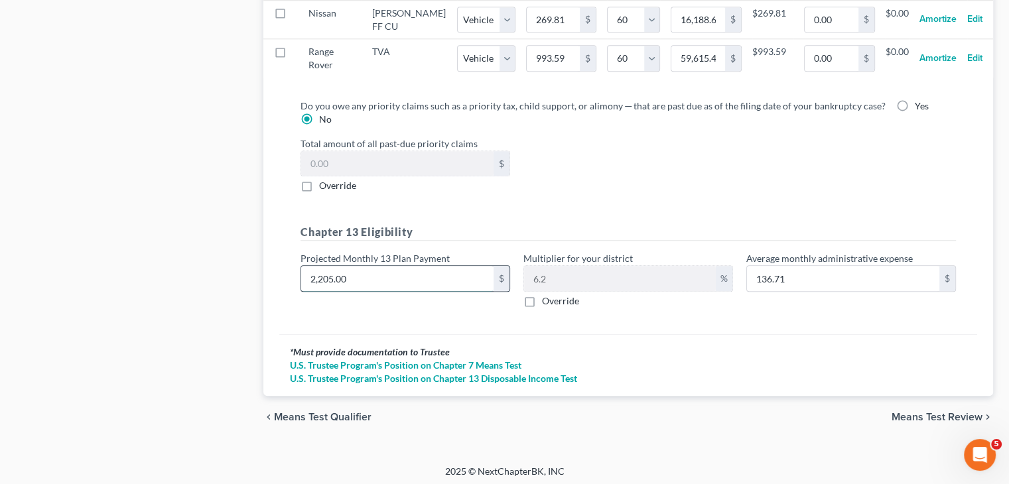
click at [449, 271] on input "2,205.00" at bounding box center [397, 278] width 192 height 25
type input "3"
type input "0.18"
type input "36"
type input "2.23"
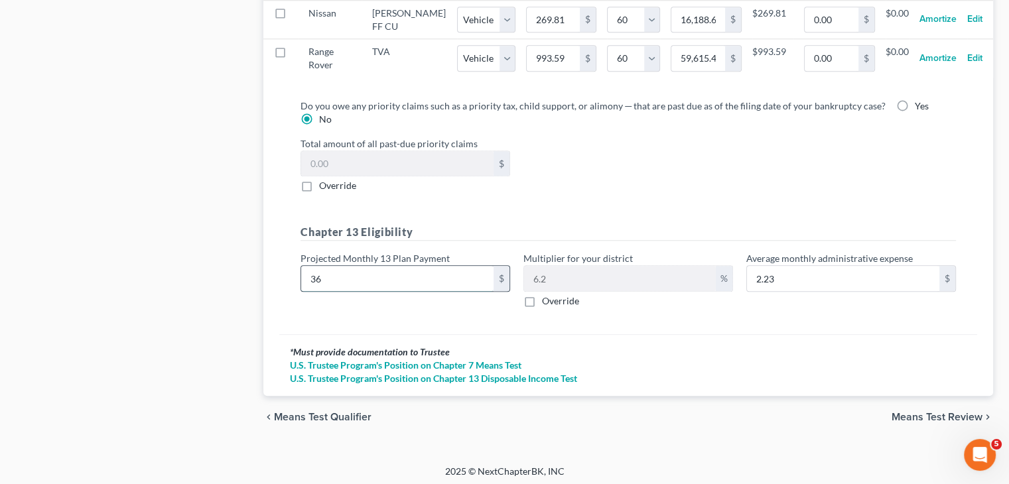
type input "364"
type input "22.56"
type input "3640"
type input "225.68"
type input "3,640"
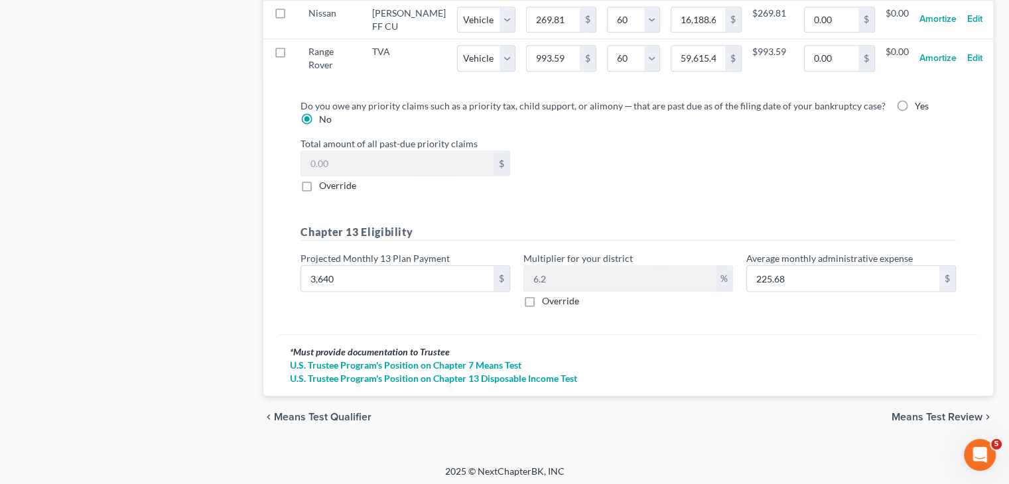
click at [922, 413] on span "Means Test Review" at bounding box center [936, 417] width 91 height 11
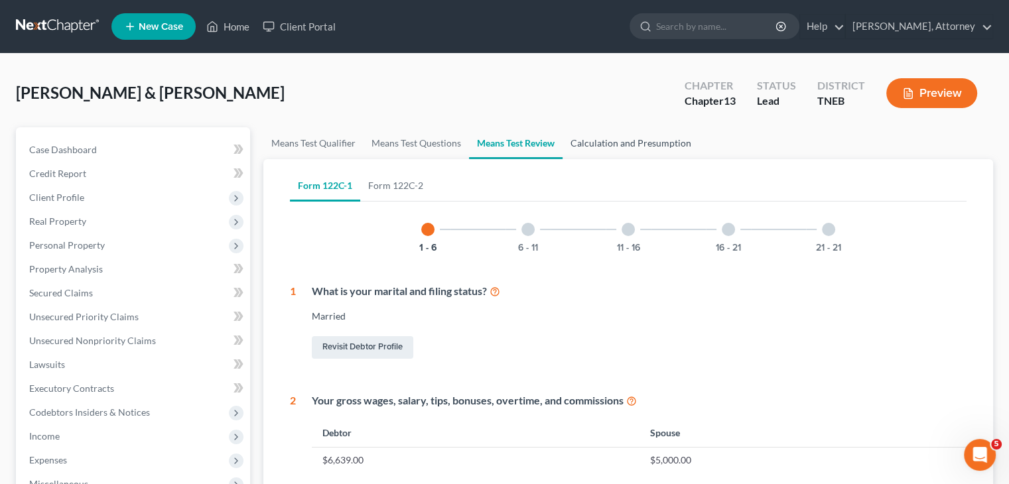
click at [623, 139] on link "Calculation and Presumption" at bounding box center [630, 143] width 137 height 32
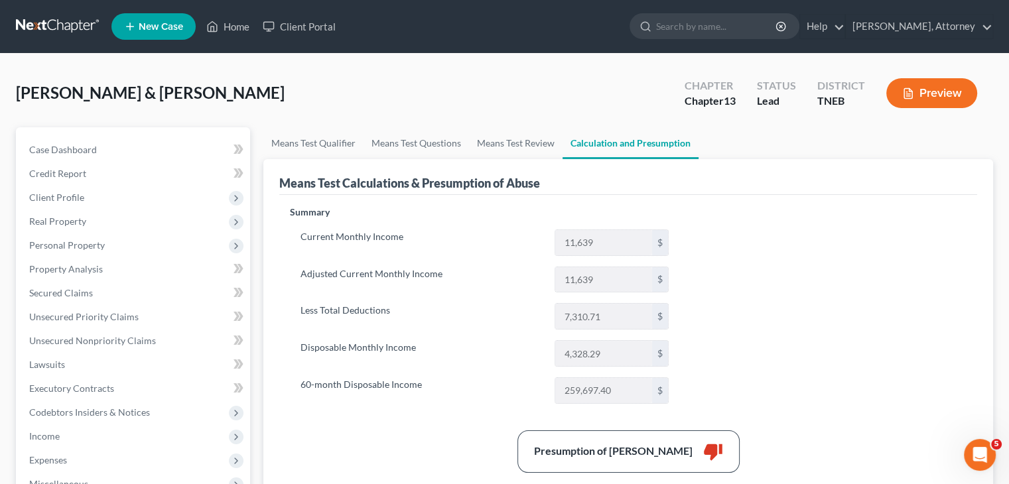
click at [931, 80] on button "Preview" at bounding box center [931, 93] width 91 height 30
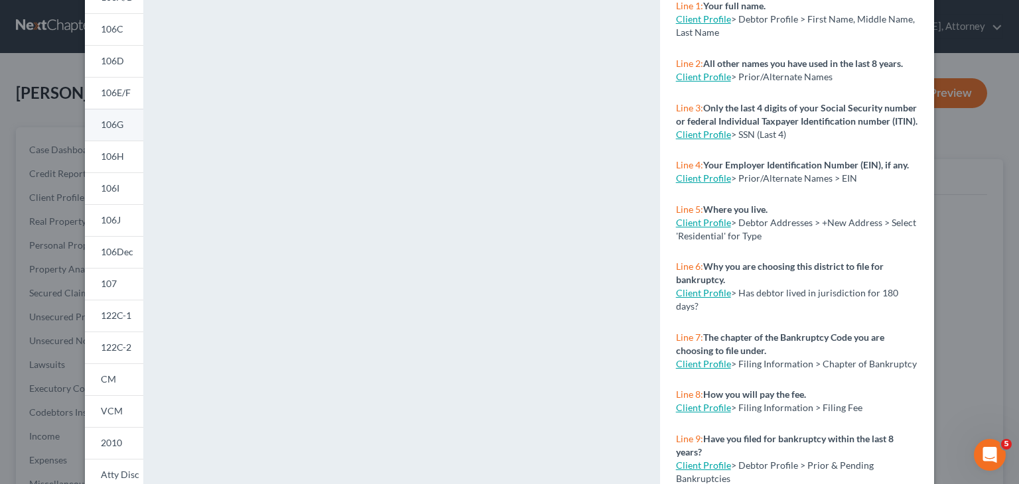
scroll to position [194, 0]
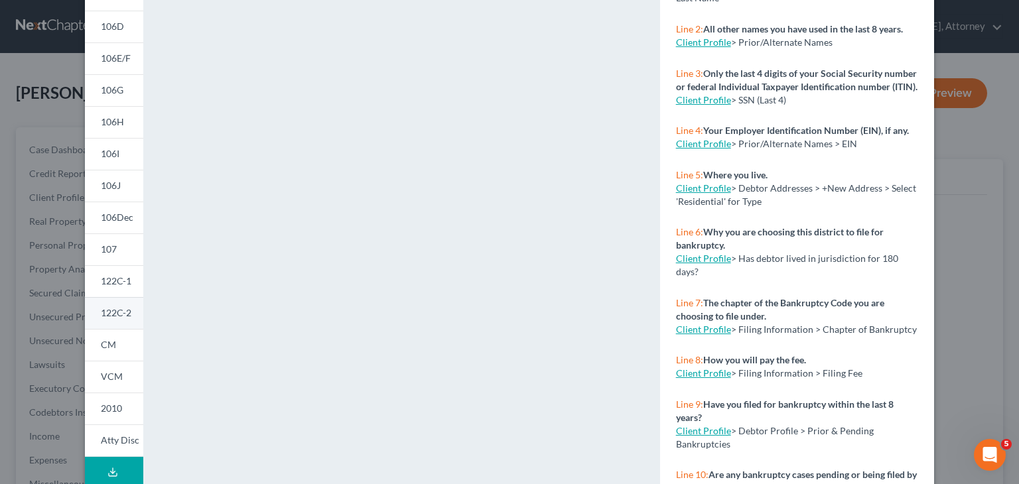
click at [117, 308] on span "122C-2" at bounding box center [116, 312] width 31 height 11
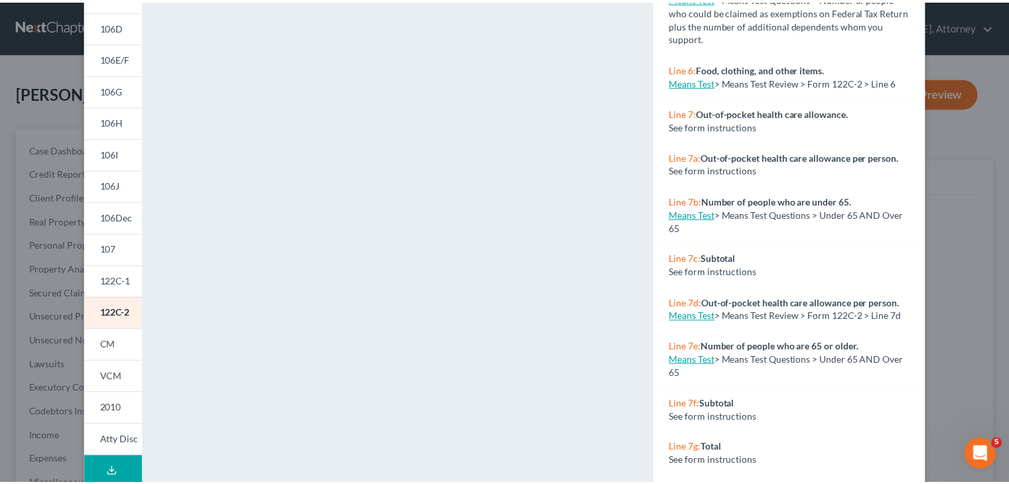
scroll to position [16, 0]
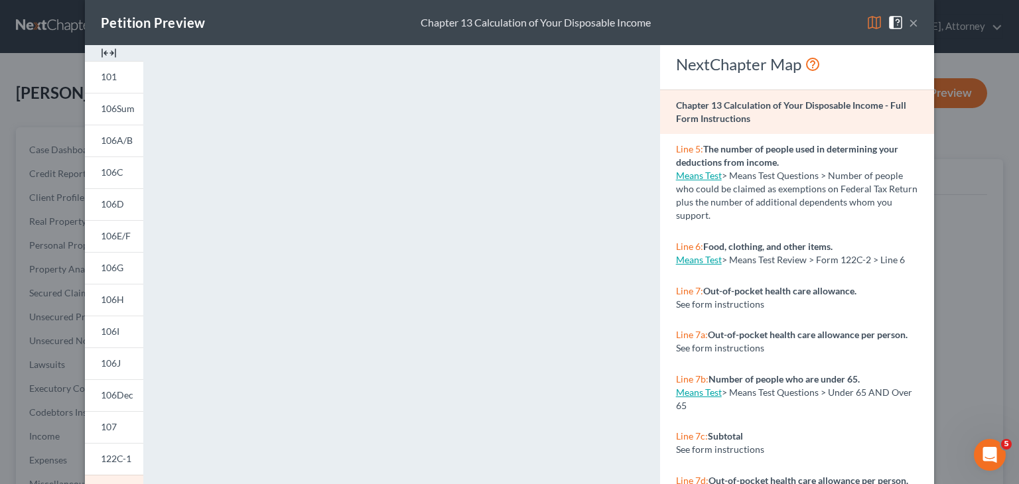
click at [868, 24] on img at bounding box center [874, 23] width 16 height 16
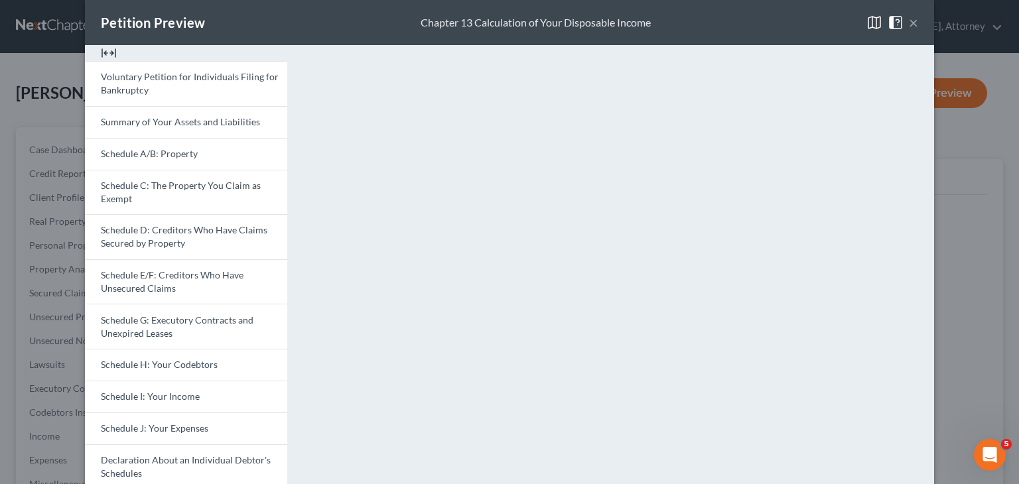
click at [950, 123] on div "Petition Preview Chapter 13 Calculation of Your Disposable Income × Voluntary P…" at bounding box center [509, 242] width 1019 height 484
